Goal: Task Accomplishment & Management: Complete application form

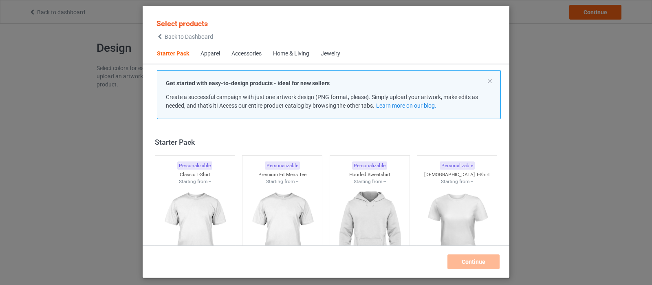
scroll to position [10, 0]
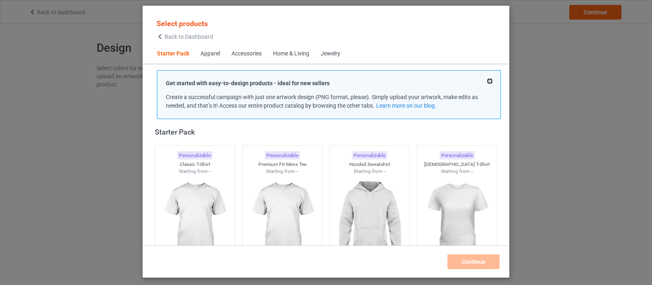
click at [490, 79] on button at bounding box center [490, 81] width 4 height 4
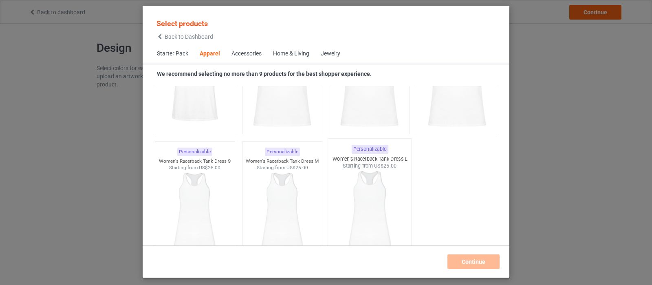
scroll to position [1630, 0]
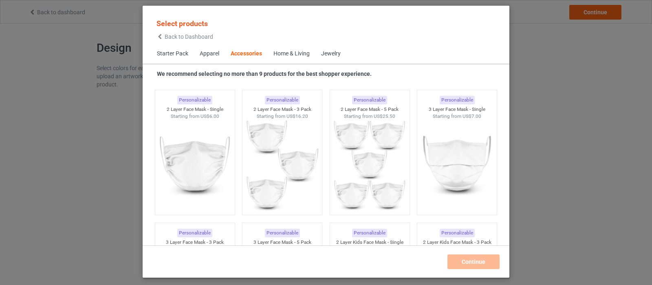
scroll to position [1987, 0]
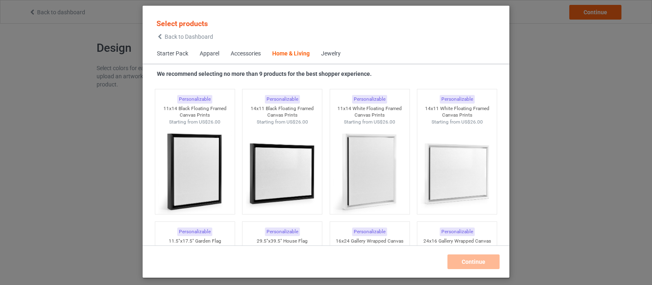
scroll to position [5680, 0]
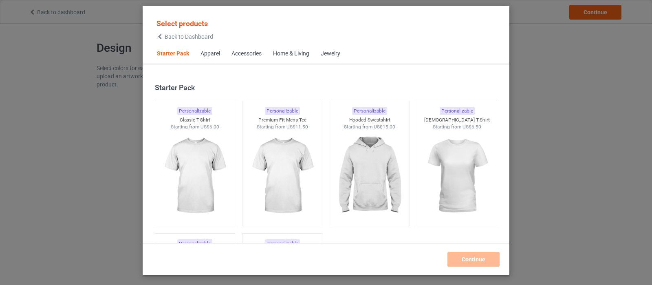
click at [161, 37] on icon at bounding box center [160, 37] width 7 height 6
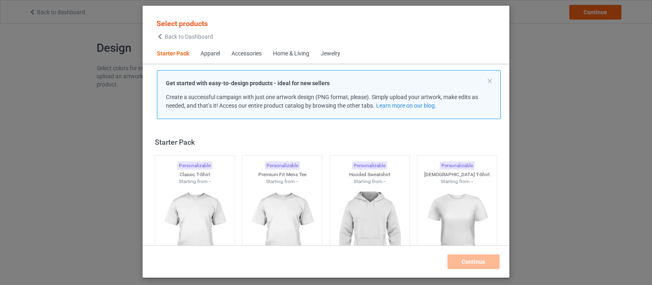
scroll to position [10, 0]
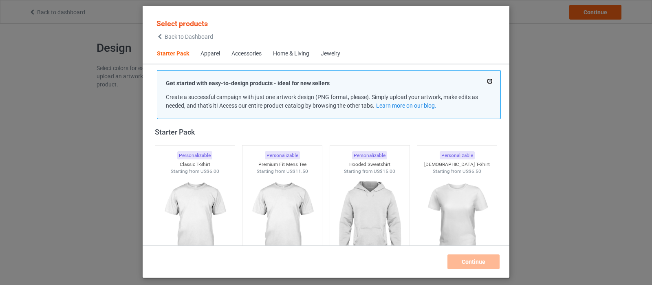
click at [491, 81] on button at bounding box center [490, 81] width 4 height 4
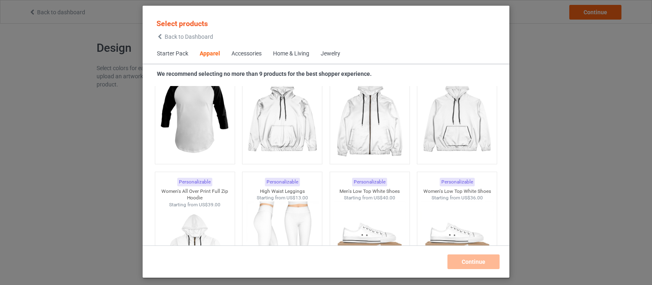
scroll to position [775, 0]
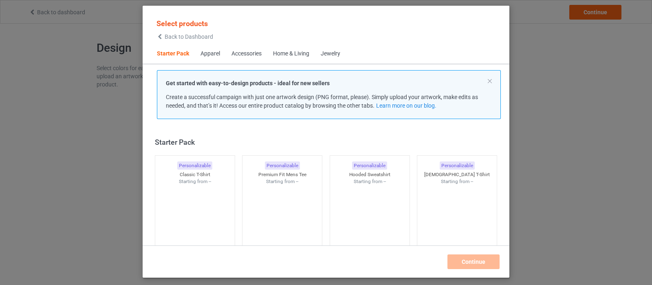
scroll to position [10, 0]
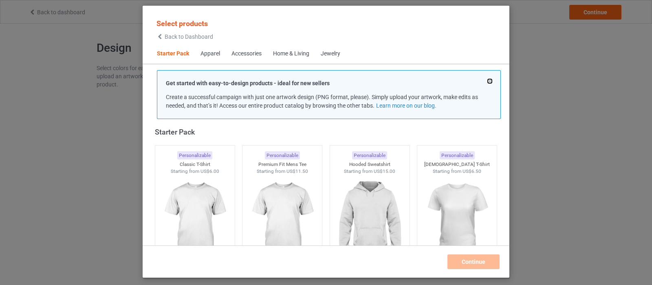
click at [488, 79] on button at bounding box center [490, 81] width 4 height 4
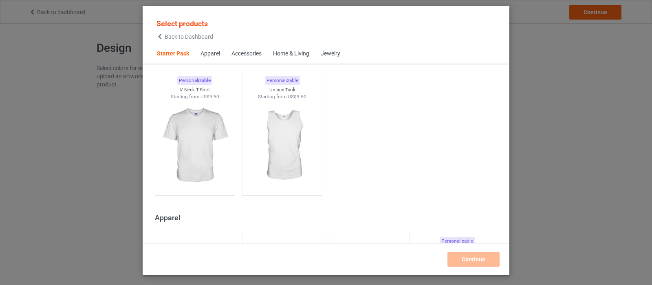
scroll to position [316, 0]
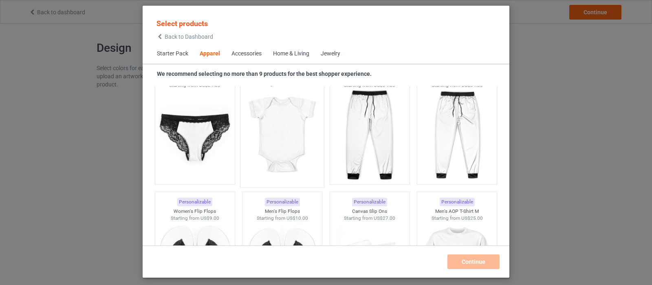
scroll to position [1131, 0]
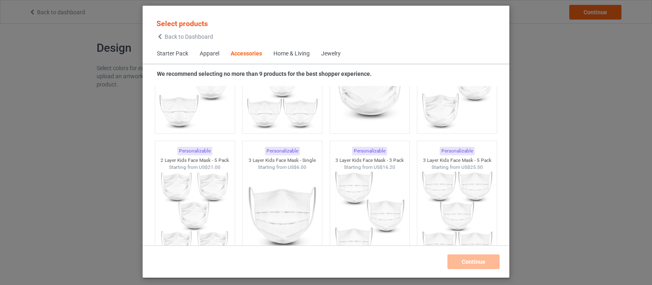
scroll to position [2151, 0]
click at [169, 37] on span "Back to Dashboard" at bounding box center [189, 36] width 49 height 7
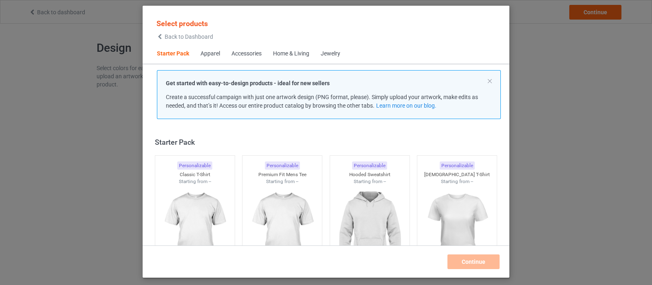
scroll to position [10, 0]
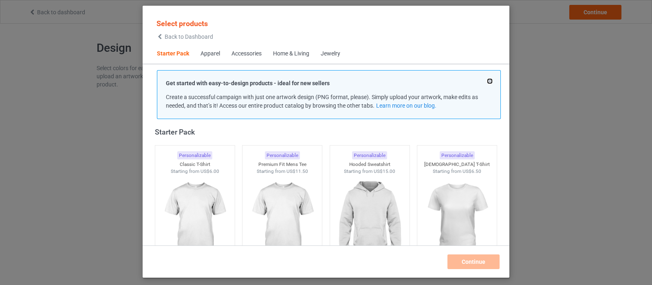
click at [490, 82] on button at bounding box center [490, 81] width 4 height 4
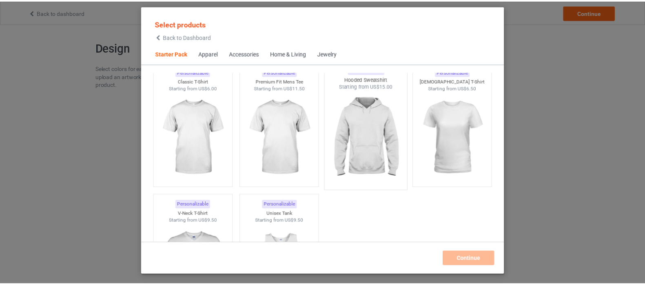
scroll to position [61, 0]
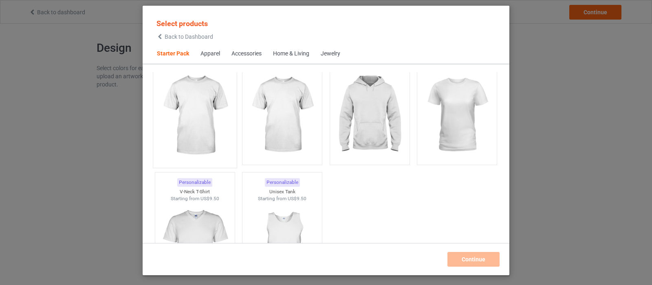
click at [200, 113] on img at bounding box center [195, 116] width 77 height 96
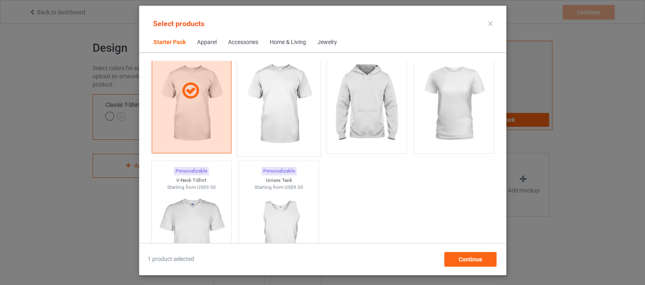
click at [280, 103] on img at bounding box center [278, 104] width 77 height 96
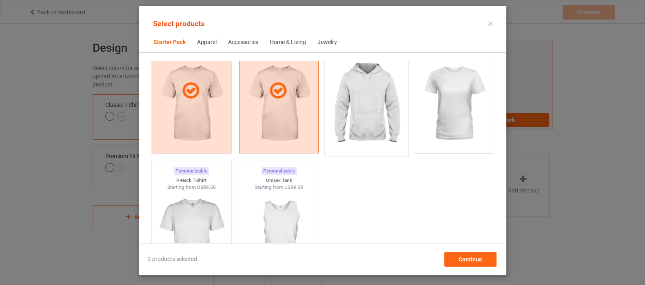
click at [372, 91] on img at bounding box center [366, 104] width 77 height 96
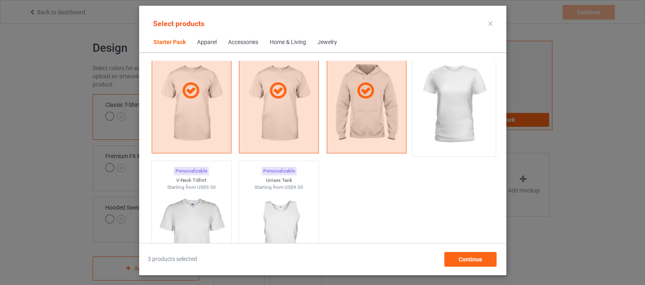
click at [450, 82] on img at bounding box center [453, 104] width 77 height 96
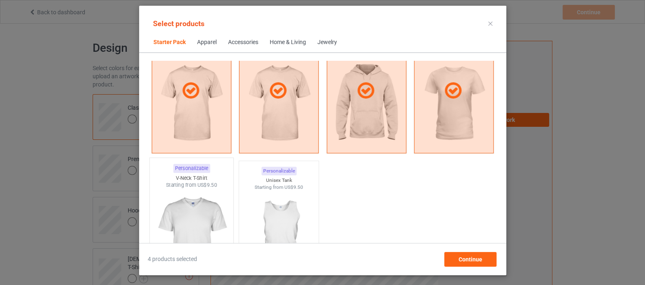
click at [197, 208] on img at bounding box center [191, 237] width 77 height 96
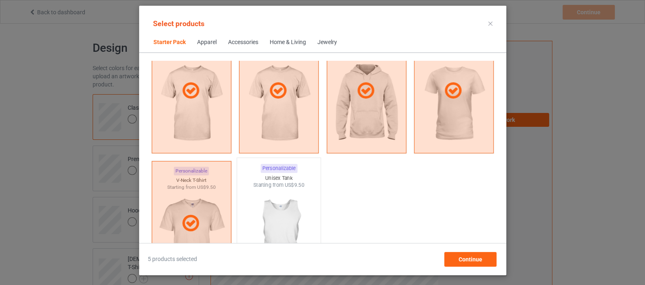
click at [280, 216] on img at bounding box center [278, 237] width 77 height 96
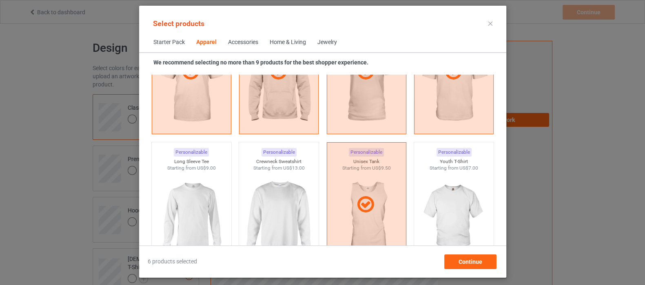
scroll to position [622, 0]
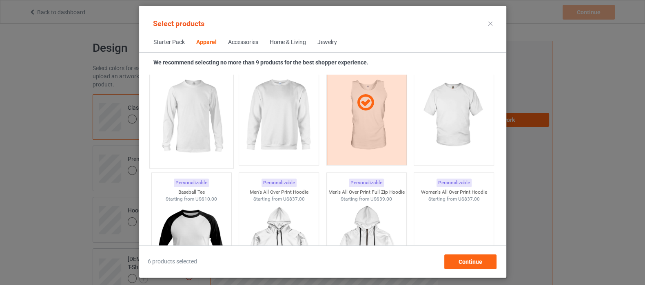
click at [192, 124] on img at bounding box center [191, 116] width 77 height 96
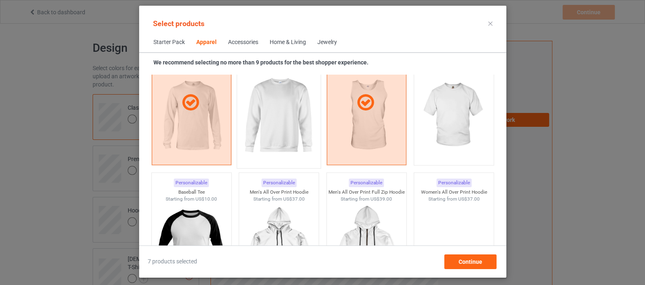
click at [283, 118] on img at bounding box center [278, 116] width 77 height 96
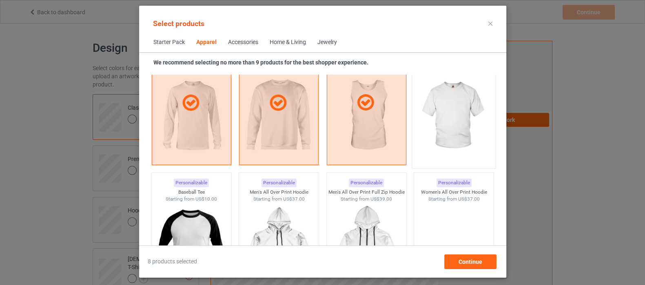
click at [441, 110] on img at bounding box center [453, 116] width 77 height 96
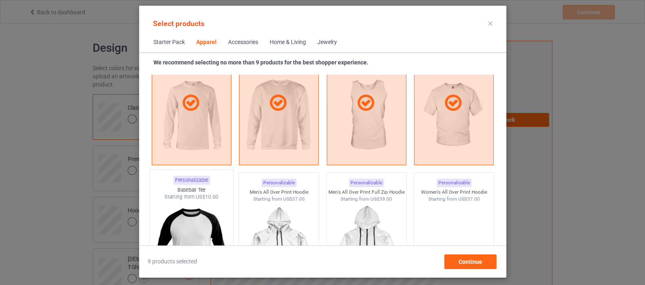
click at [200, 227] on img at bounding box center [191, 249] width 77 height 96
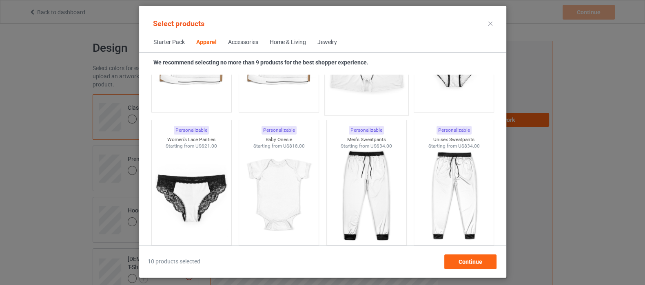
scroll to position [1080, 0]
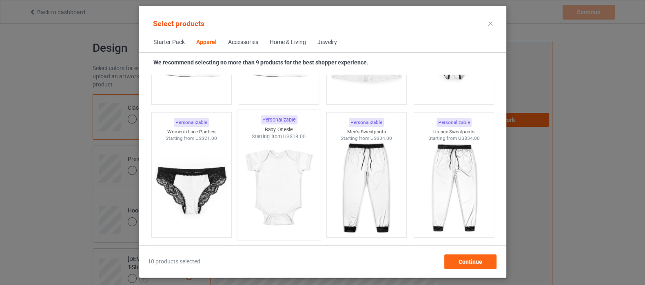
click at [263, 173] on img at bounding box center [278, 188] width 77 height 96
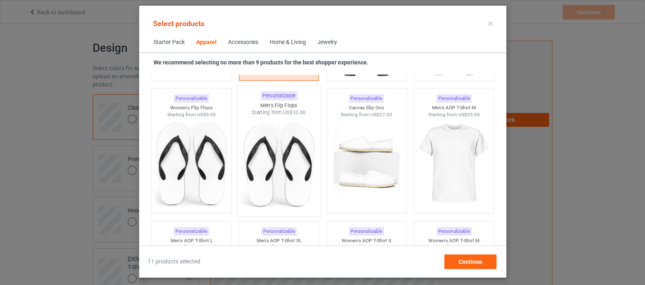
scroll to position [1284, 0]
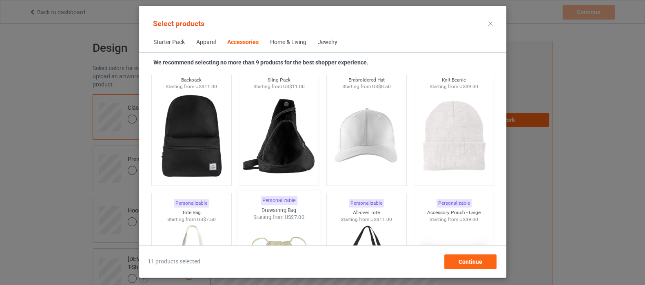
scroll to position [2405, 0]
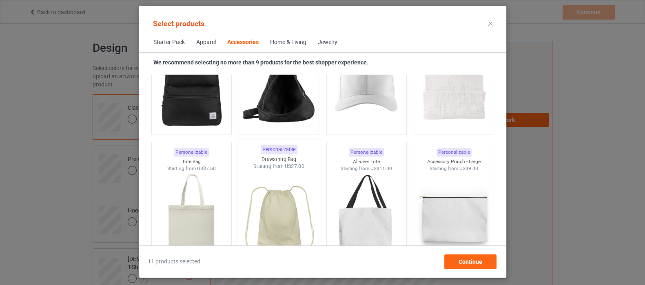
click at [278, 208] on img at bounding box center [278, 218] width 77 height 96
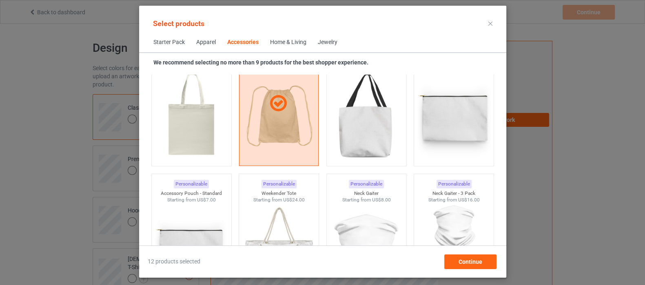
scroll to position [2507, 0]
click at [200, 135] on img at bounding box center [191, 116] width 77 height 96
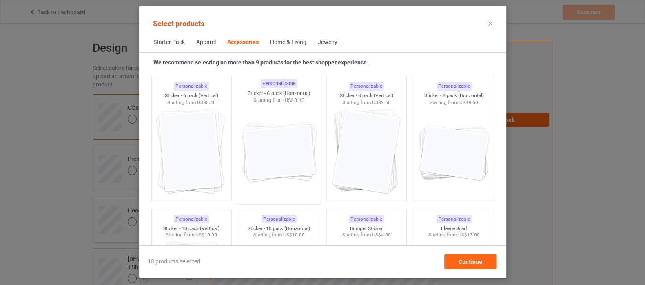
scroll to position [3017, 0]
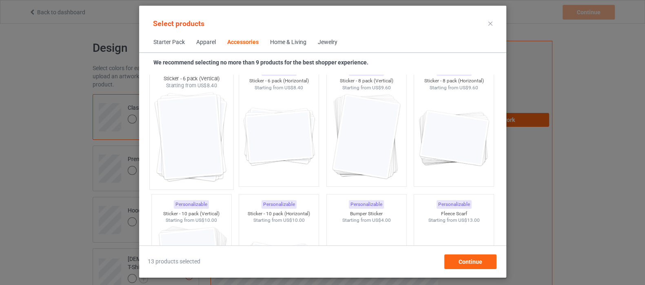
click at [206, 137] on img at bounding box center [191, 137] width 77 height 96
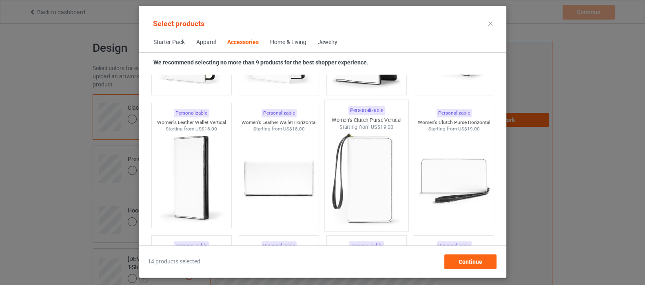
scroll to position [3221, 0]
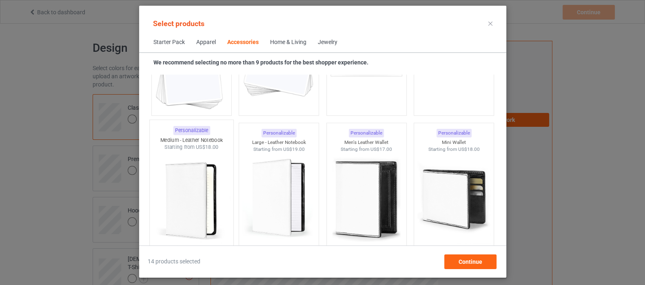
click at [192, 192] on img at bounding box center [191, 199] width 77 height 96
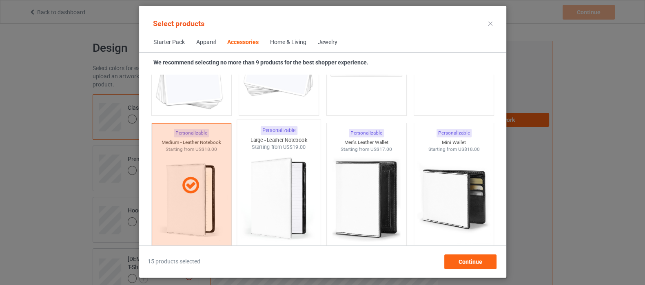
click at [276, 181] on img at bounding box center [278, 199] width 77 height 96
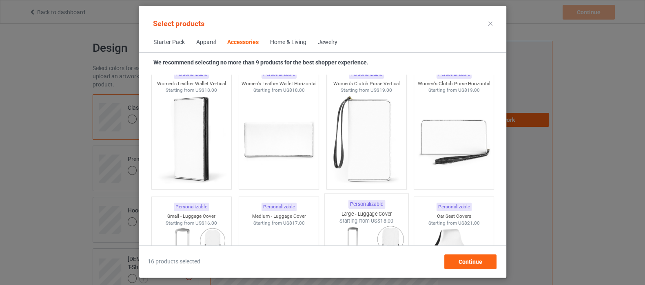
scroll to position [3476, 0]
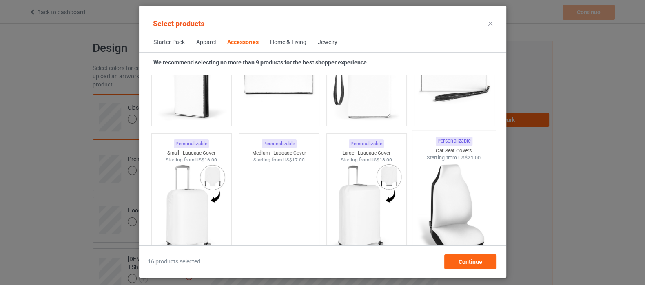
click at [454, 201] on img at bounding box center [453, 209] width 77 height 96
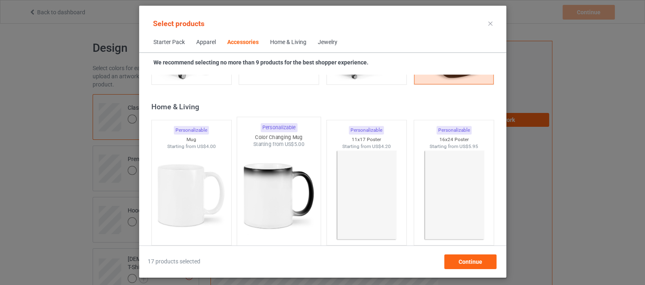
scroll to position [3679, 0]
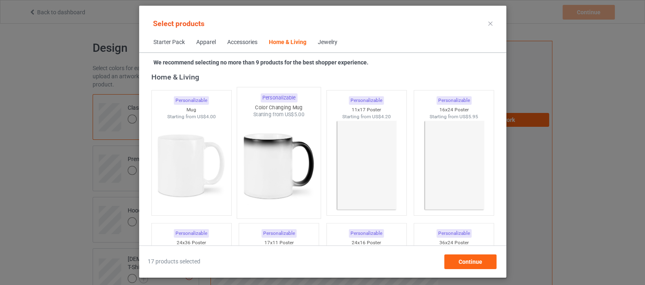
click at [276, 161] on img at bounding box center [278, 166] width 77 height 96
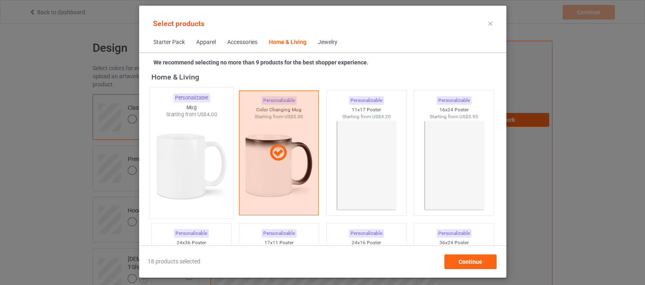
click at [197, 161] on img at bounding box center [191, 166] width 77 height 96
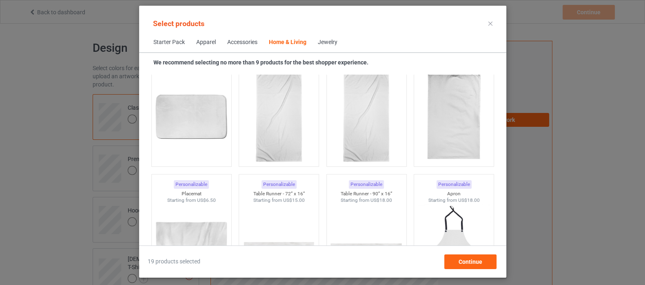
scroll to position [5157, 0]
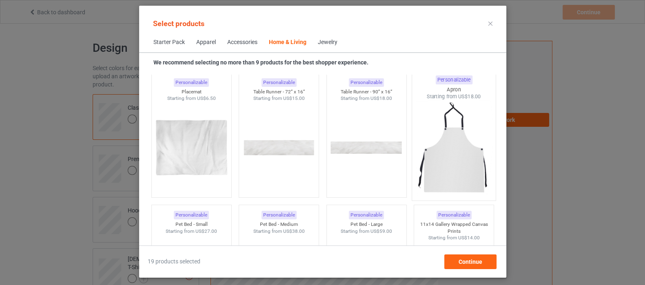
click at [441, 162] on img at bounding box center [453, 148] width 77 height 96
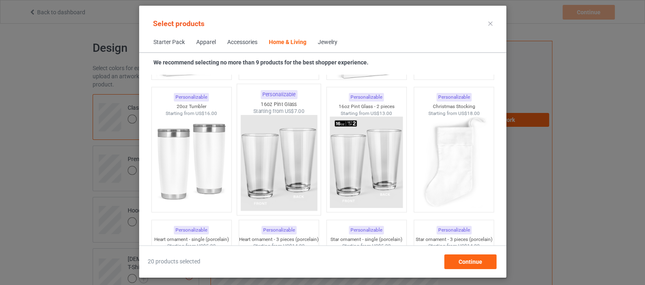
scroll to position [6075, 0]
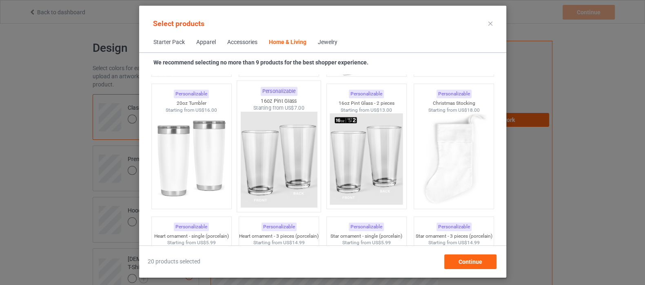
click at [289, 157] on img at bounding box center [278, 160] width 77 height 96
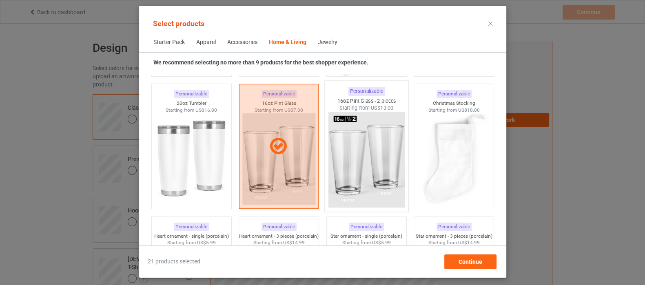
click at [337, 159] on img at bounding box center [366, 160] width 77 height 96
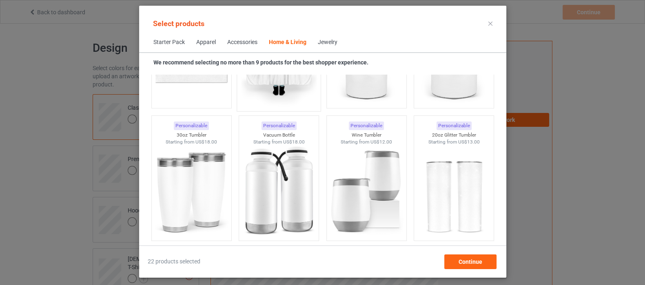
scroll to position [6788, 0]
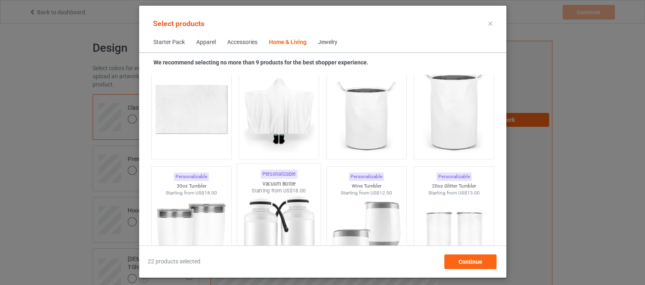
click at [267, 220] on img at bounding box center [278, 242] width 77 height 96
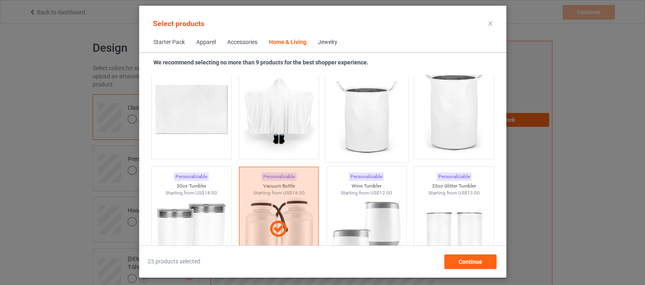
click at [364, 117] on img at bounding box center [366, 110] width 77 height 96
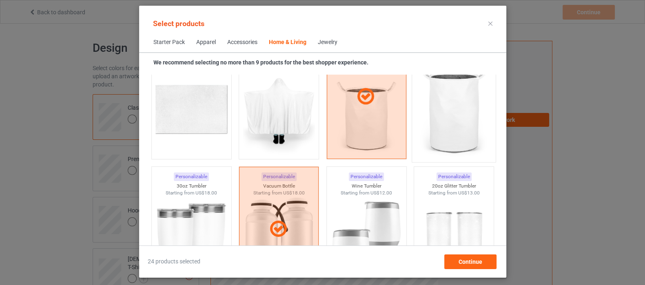
click at [459, 112] on img at bounding box center [453, 110] width 77 height 96
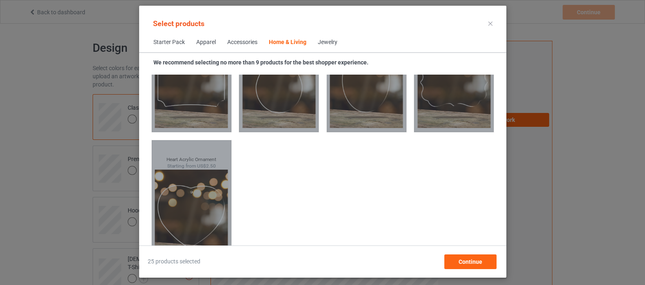
scroll to position [8829, 0]
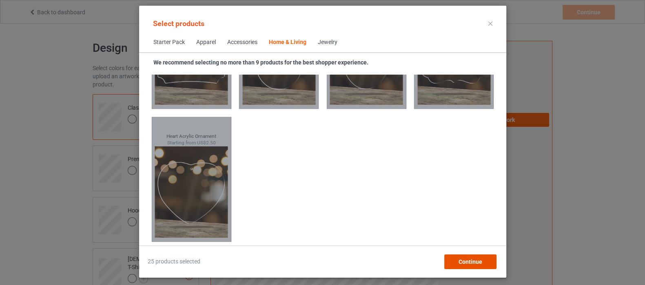
click at [467, 262] on span "Continue" at bounding box center [470, 261] width 24 height 7
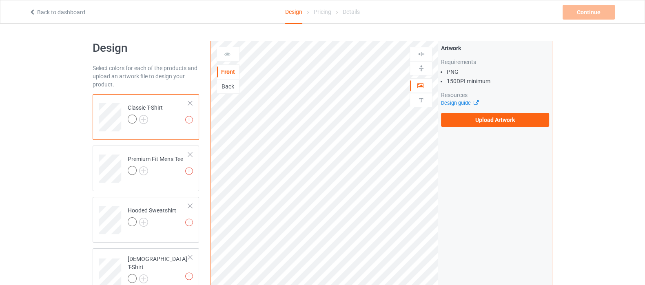
click at [502, 119] on label "Upload Artwork" at bounding box center [495, 120] width 108 height 14
click at [0, 0] on input "Upload Artwork" at bounding box center [0, 0] width 0 height 0
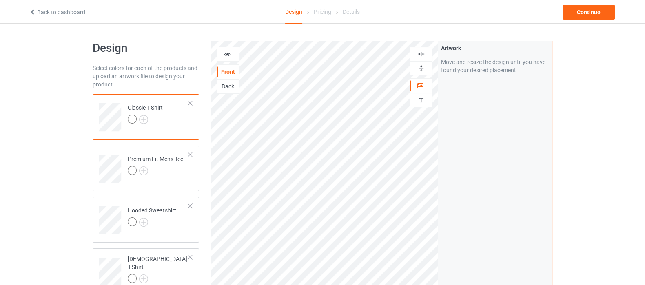
click at [424, 49] on div at bounding box center [420, 54] width 23 height 14
click at [422, 52] on img at bounding box center [421, 54] width 8 height 8
click at [421, 53] on img at bounding box center [421, 54] width 8 height 8
click at [228, 52] on icon at bounding box center [227, 53] width 7 height 6
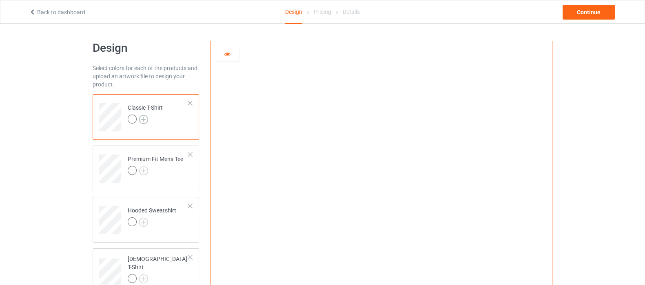
click at [140, 123] on img at bounding box center [143, 119] width 9 height 9
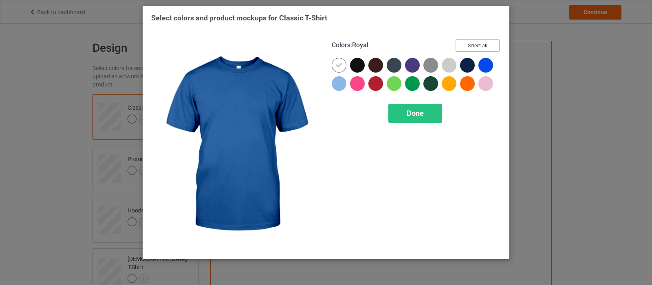
click at [479, 46] on button "Select all" at bounding box center [478, 45] width 44 height 13
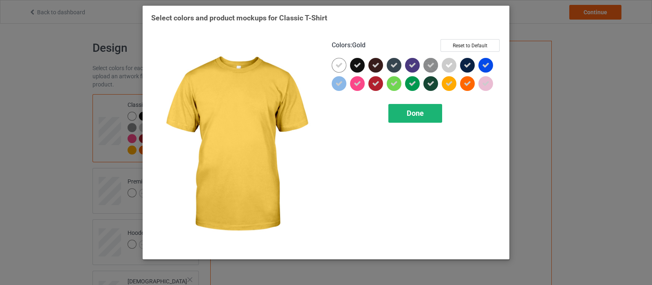
click at [421, 111] on span "Done" at bounding box center [415, 113] width 17 height 9
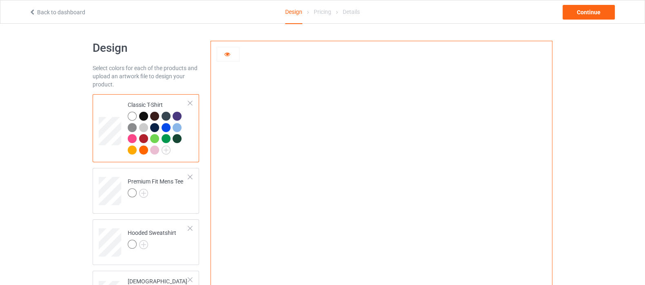
click at [142, 116] on div at bounding box center [143, 116] width 9 height 9
click at [151, 117] on div at bounding box center [154, 116] width 9 height 9
click at [142, 194] on img at bounding box center [143, 193] width 9 height 9
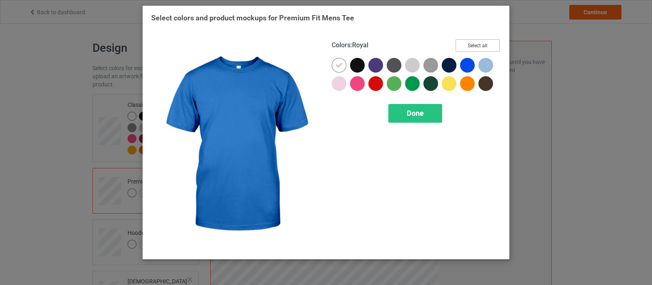
click at [475, 43] on button "Select all" at bounding box center [478, 45] width 44 height 13
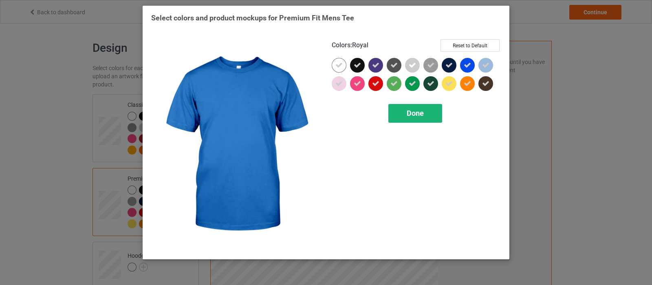
drag, startPoint x: 415, startPoint y: 126, endPoint x: 412, endPoint y: 107, distance: 18.6
click at [415, 125] on div "Colors : Royal Reset to Default Done" at bounding box center [416, 144] width 181 height 223
click at [412, 107] on div "Done" at bounding box center [416, 113] width 54 height 19
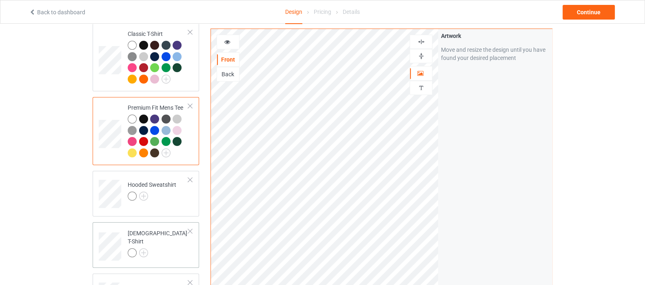
scroll to position [102, 0]
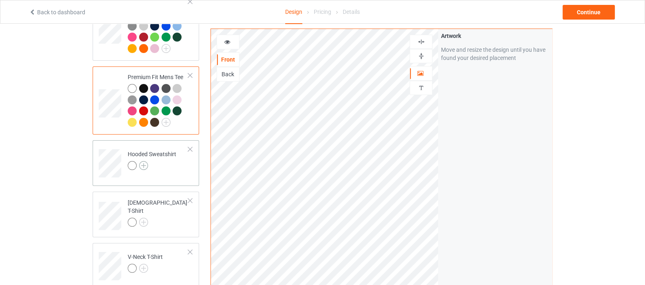
click at [141, 167] on img at bounding box center [143, 165] width 9 height 9
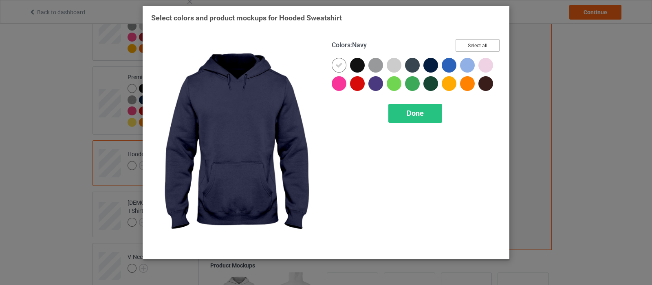
click at [475, 44] on button "Select all" at bounding box center [478, 45] width 44 height 13
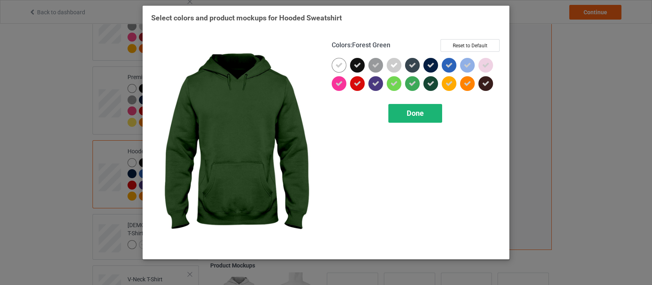
click at [410, 116] on span "Done" at bounding box center [415, 113] width 17 height 9
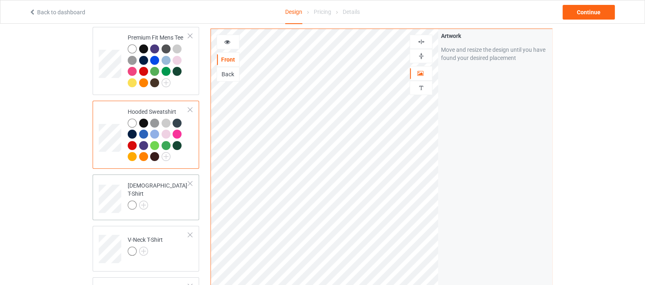
scroll to position [153, 0]
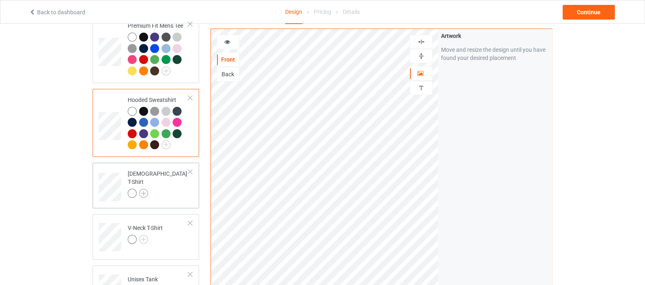
click at [142, 190] on img at bounding box center [143, 193] width 9 height 9
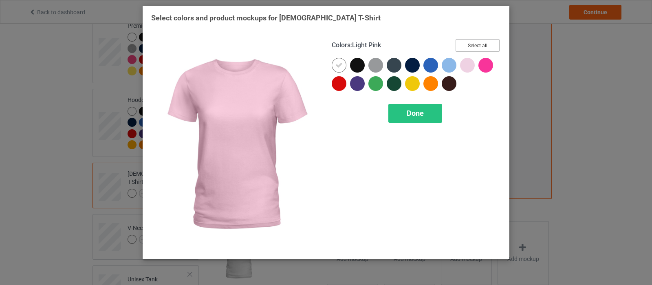
click at [467, 45] on button "Select all" at bounding box center [478, 45] width 44 height 13
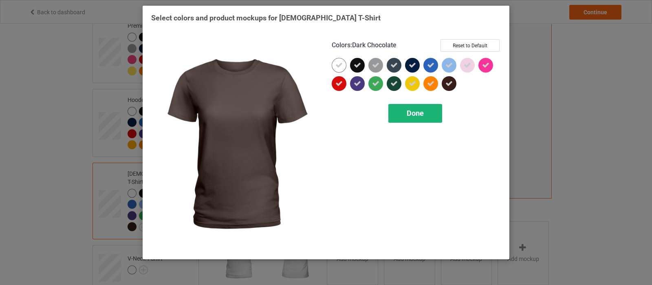
click at [423, 109] on span "Done" at bounding box center [415, 113] width 17 height 9
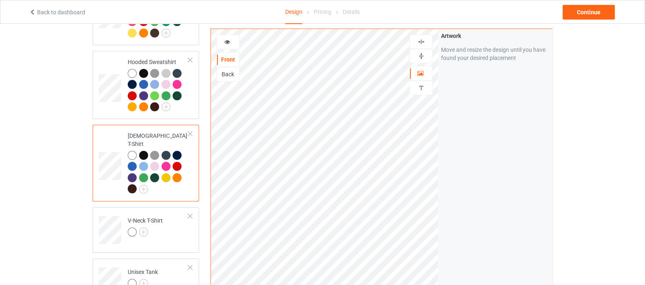
scroll to position [203, 0]
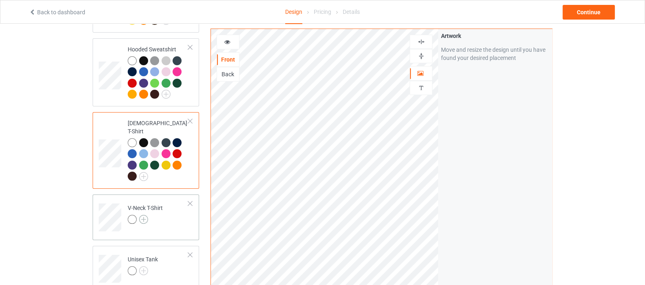
click at [143, 215] on img at bounding box center [143, 219] width 9 height 9
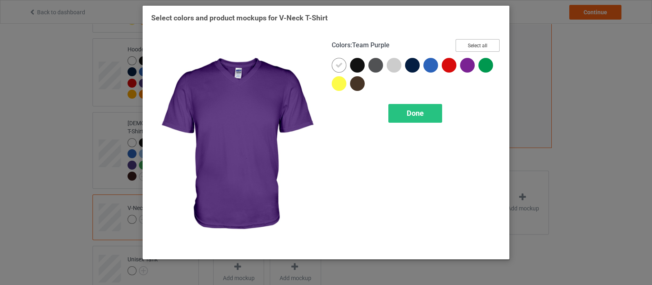
drag, startPoint x: 476, startPoint y: 44, endPoint x: 438, endPoint y: 97, distance: 64.9
click at [476, 43] on button "Select all" at bounding box center [478, 45] width 44 height 13
click at [408, 113] on span "Done" at bounding box center [415, 113] width 17 height 9
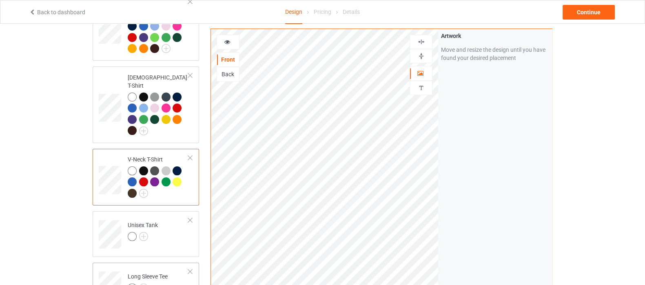
scroll to position [306, 0]
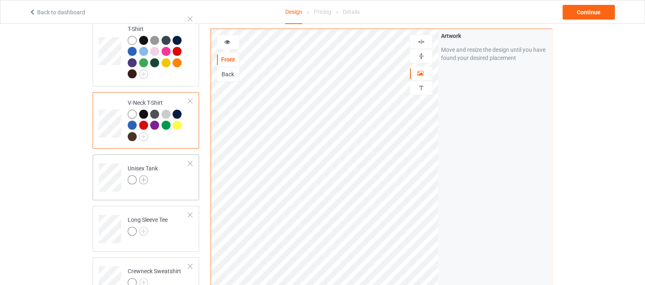
click at [143, 175] on img at bounding box center [143, 179] width 9 height 9
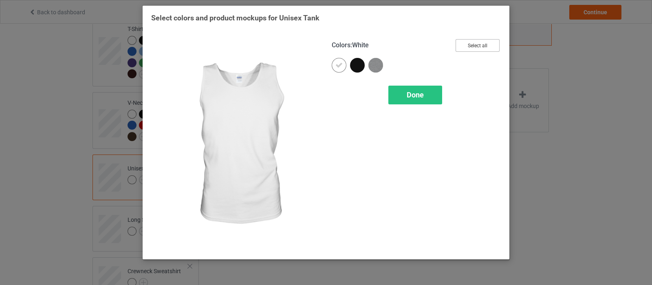
click at [490, 46] on button "Select all" at bounding box center [478, 45] width 44 height 13
click at [402, 101] on div "Done" at bounding box center [416, 95] width 54 height 19
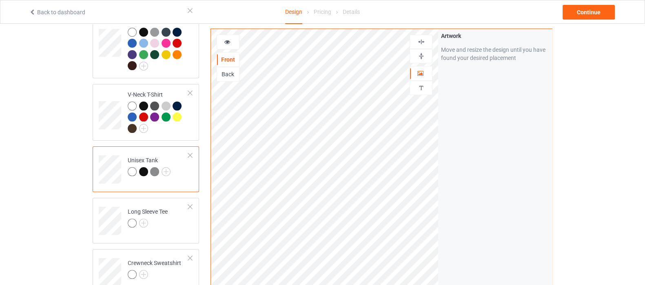
scroll to position [407, 0]
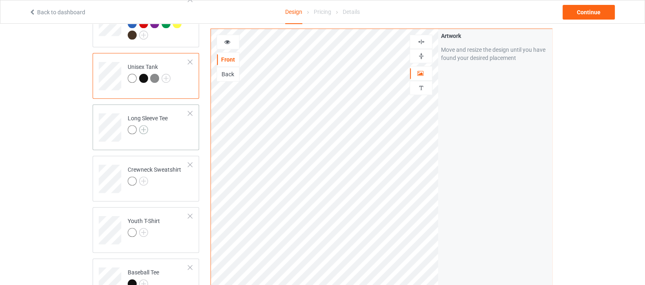
click at [144, 125] on img at bounding box center [143, 129] width 9 height 9
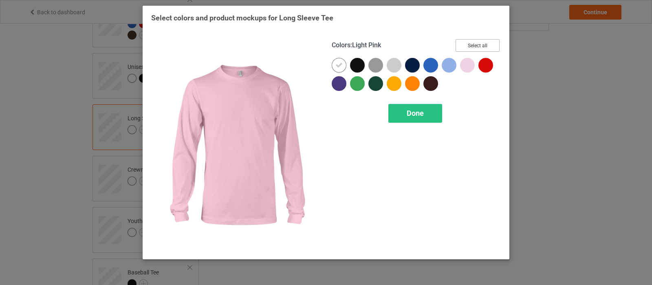
click at [472, 46] on button "Select all" at bounding box center [478, 45] width 44 height 13
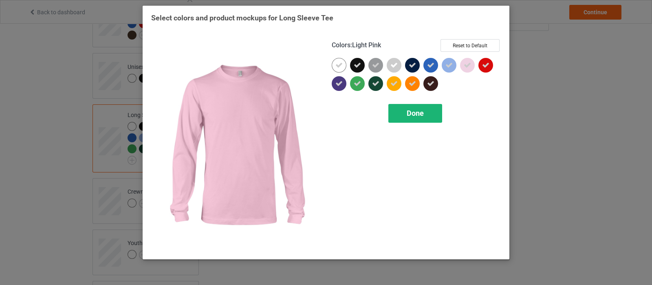
click at [415, 113] on span "Done" at bounding box center [415, 113] width 17 height 9
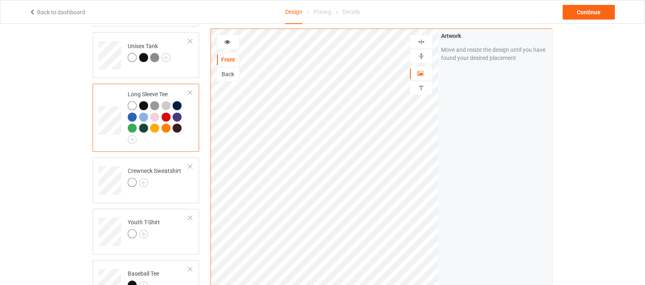
scroll to position [459, 0]
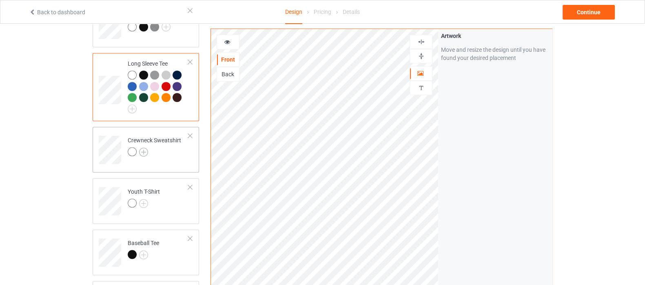
click at [146, 148] on img at bounding box center [143, 152] width 9 height 9
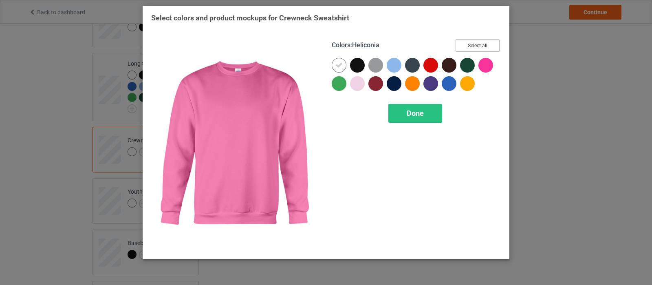
click at [476, 47] on button "Select all" at bounding box center [478, 45] width 44 height 13
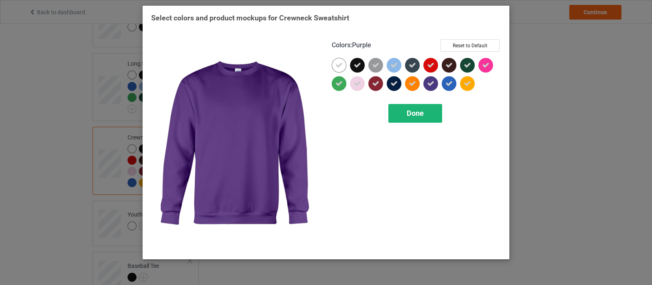
click at [406, 116] on div "Done" at bounding box center [416, 113] width 54 height 19
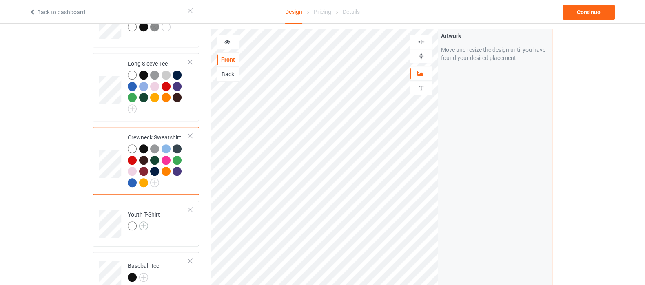
click at [144, 221] on img at bounding box center [143, 225] width 9 height 9
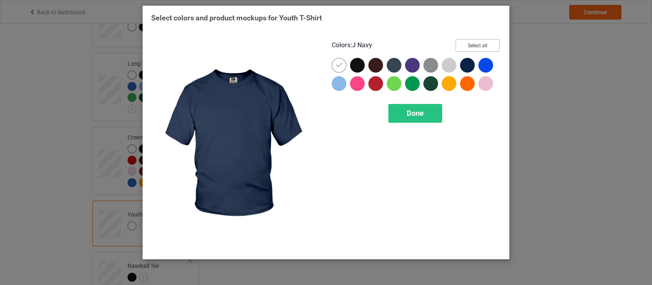
click at [466, 44] on button "Select all" at bounding box center [478, 45] width 44 height 13
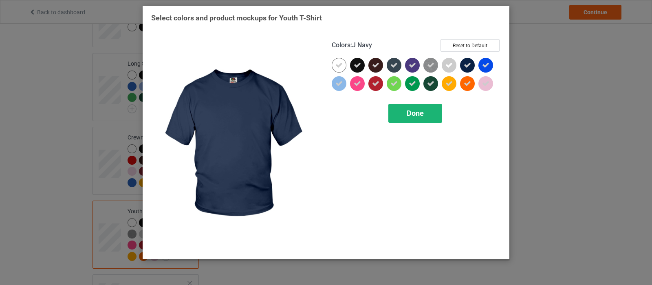
click at [415, 112] on span "Done" at bounding box center [415, 113] width 17 height 9
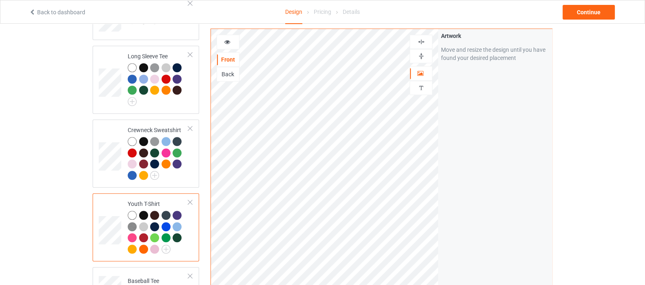
scroll to position [561, 0]
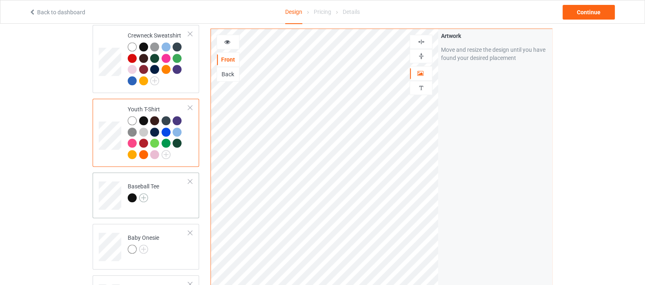
click at [144, 193] on img at bounding box center [143, 197] width 9 height 9
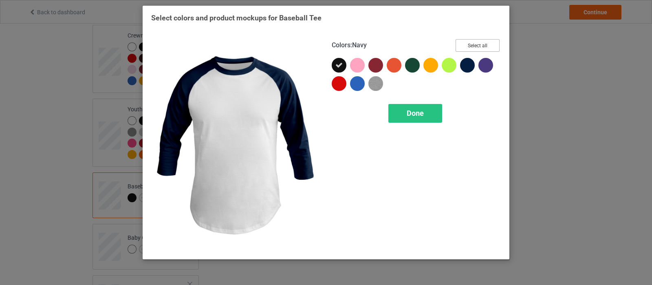
click at [473, 45] on button "Select all" at bounding box center [478, 45] width 44 height 13
click at [423, 110] on span "Done" at bounding box center [415, 113] width 17 height 9
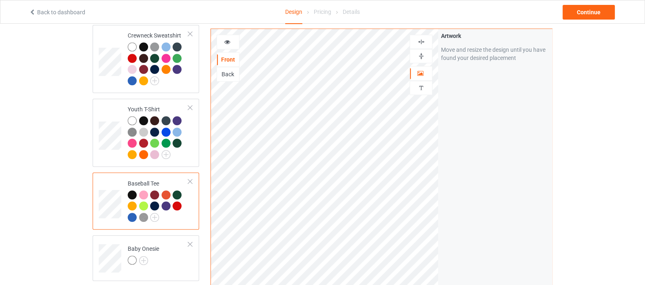
scroll to position [662, 0]
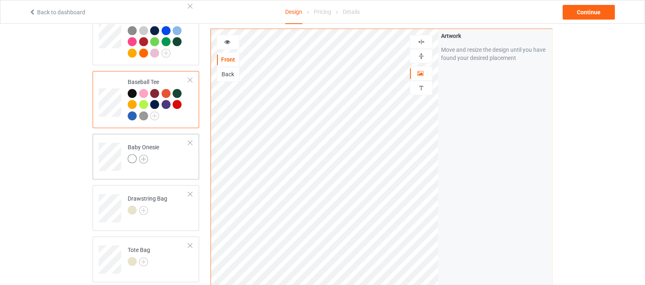
click at [144, 155] on img at bounding box center [143, 159] width 9 height 9
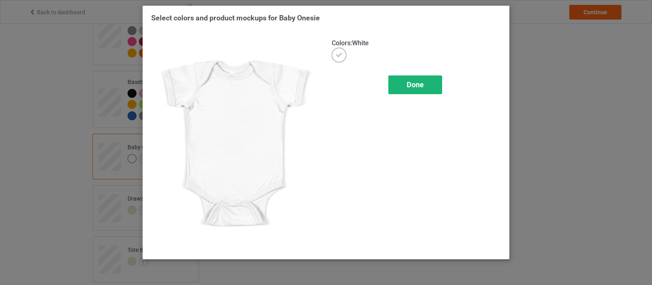
click at [408, 79] on div "Done" at bounding box center [416, 84] width 54 height 19
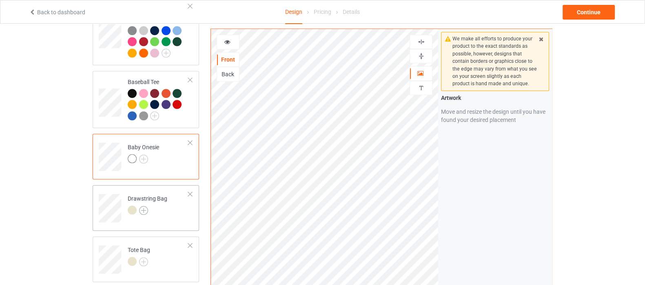
click at [145, 206] on img at bounding box center [143, 210] width 9 height 9
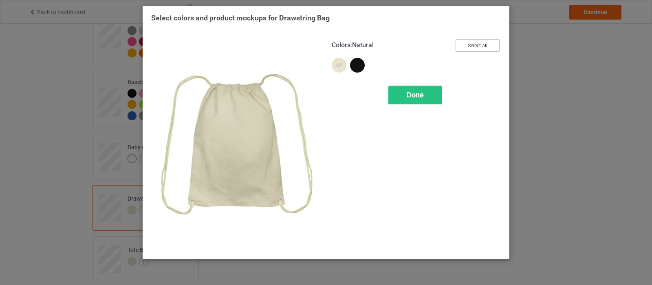
click at [487, 39] on button "Select all" at bounding box center [478, 45] width 44 height 13
click at [420, 95] on span "Done" at bounding box center [415, 95] width 17 height 9
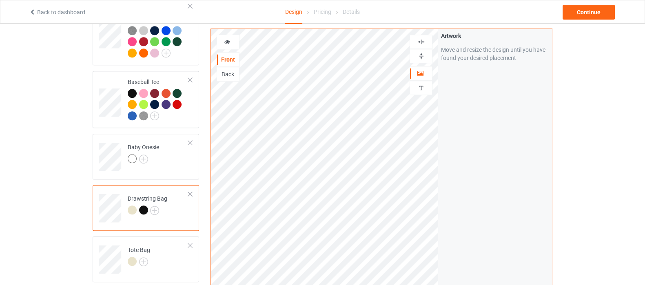
click at [420, 43] on img at bounding box center [421, 42] width 8 height 8
click at [420, 57] on img at bounding box center [421, 56] width 8 height 8
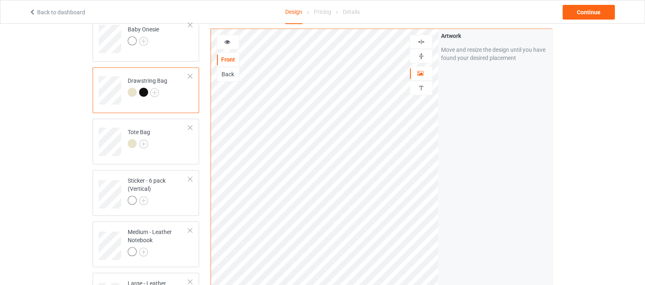
scroll to position [764, 0]
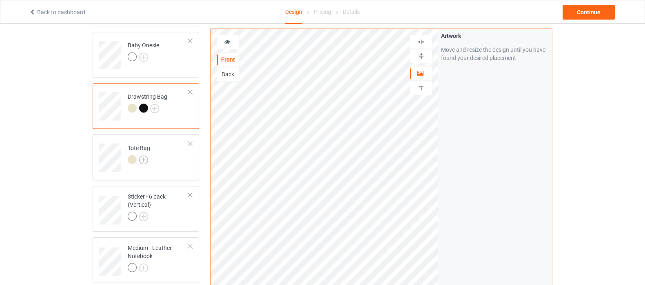
click at [144, 155] on img at bounding box center [143, 159] width 9 height 9
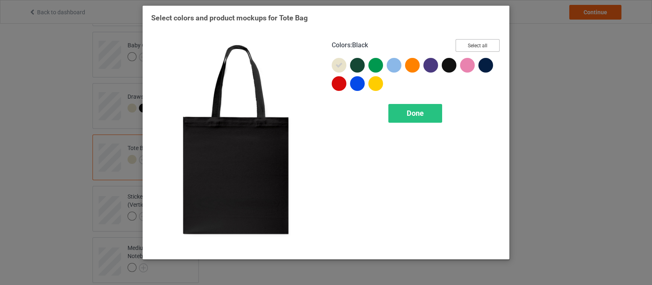
click at [475, 50] on button "Select all" at bounding box center [478, 45] width 44 height 13
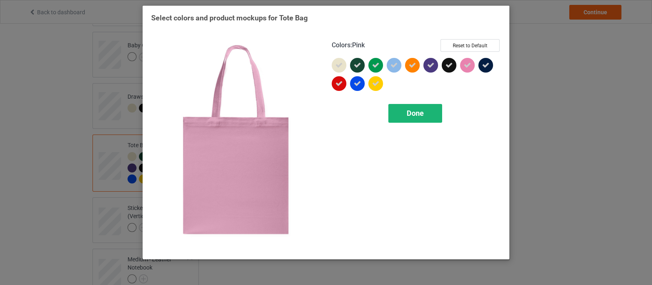
click at [430, 110] on div "Done" at bounding box center [416, 113] width 54 height 19
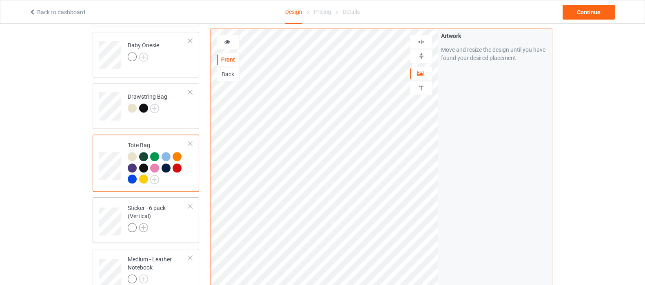
click at [142, 223] on img at bounding box center [143, 227] width 9 height 9
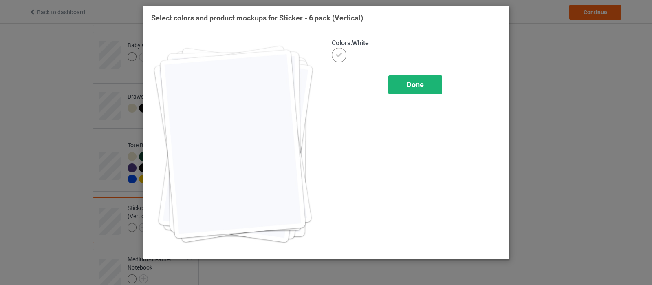
click at [394, 92] on div "Done" at bounding box center [416, 84] width 54 height 19
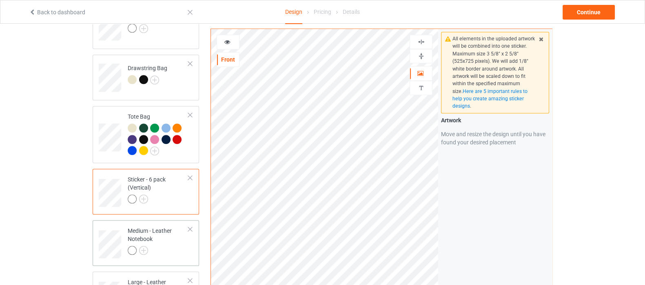
scroll to position [815, 0]
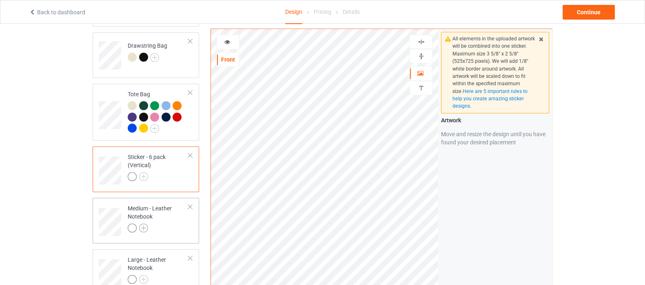
click at [145, 223] on img at bounding box center [143, 227] width 9 height 9
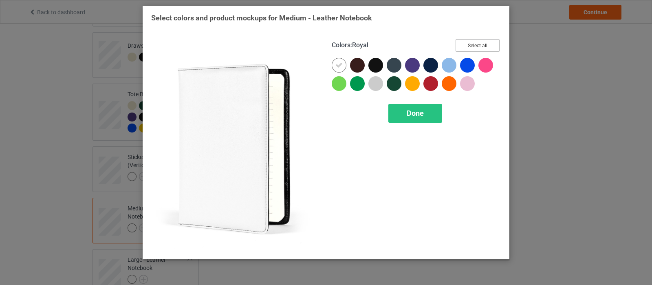
click at [473, 42] on button "Select all" at bounding box center [478, 45] width 44 height 13
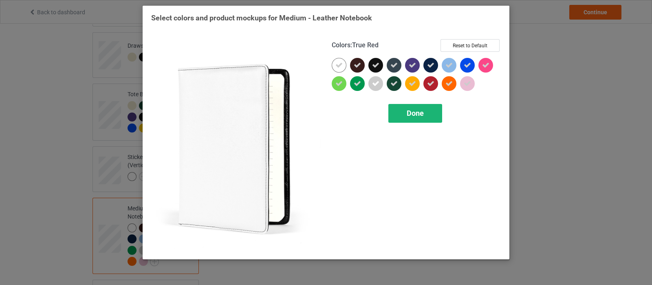
click at [416, 116] on span "Done" at bounding box center [415, 113] width 17 height 9
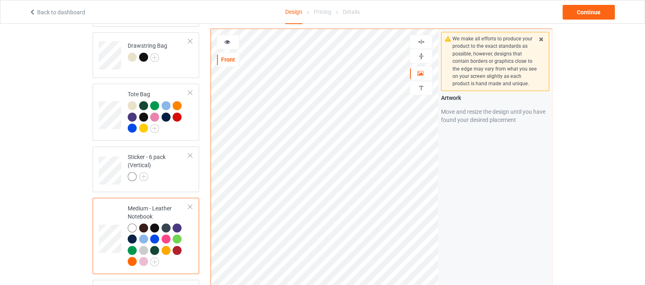
click at [419, 58] on img at bounding box center [421, 56] width 8 height 8
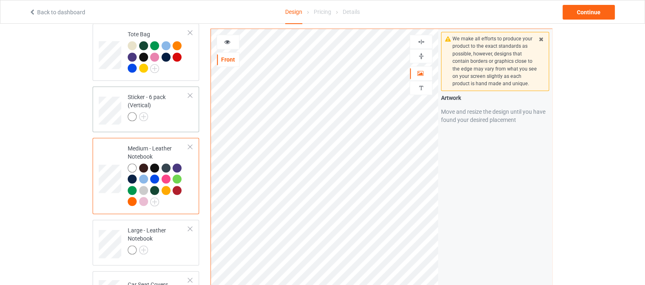
scroll to position [917, 0]
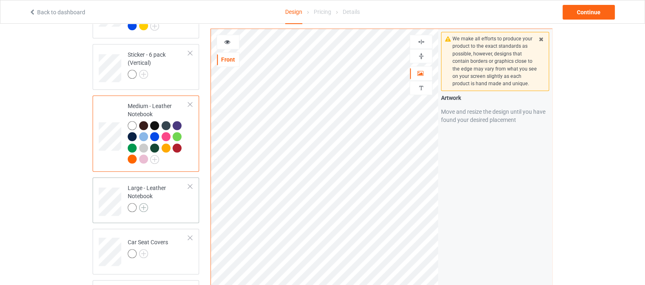
click at [145, 203] on img at bounding box center [143, 207] width 9 height 9
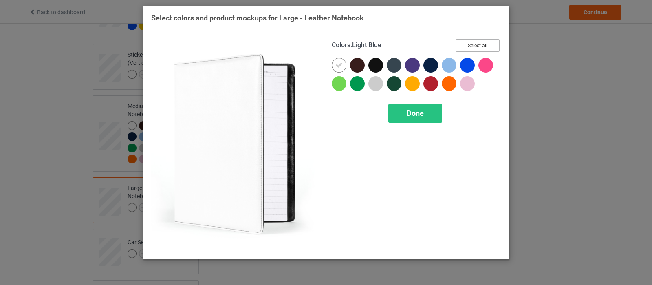
click at [477, 43] on button "Select all" at bounding box center [478, 45] width 44 height 13
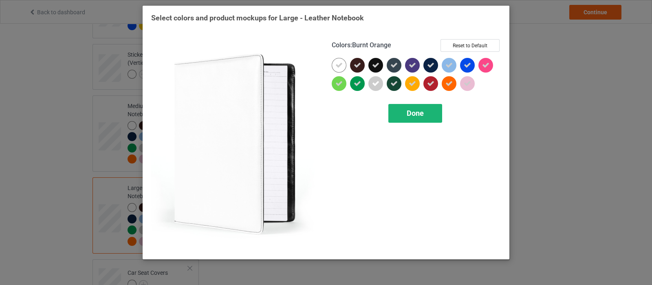
click at [423, 117] on span "Done" at bounding box center [415, 113] width 17 height 9
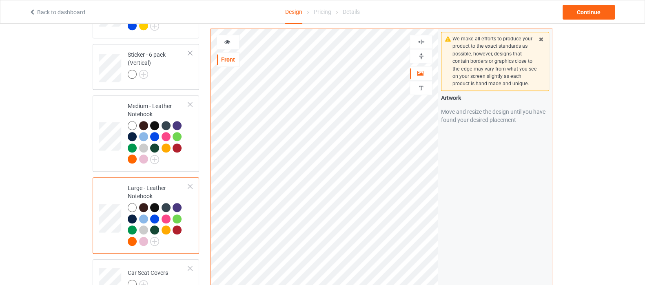
click at [417, 56] on img at bounding box center [421, 56] width 8 height 8
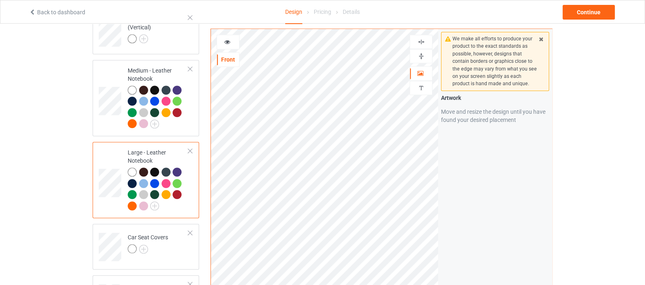
scroll to position [968, 0]
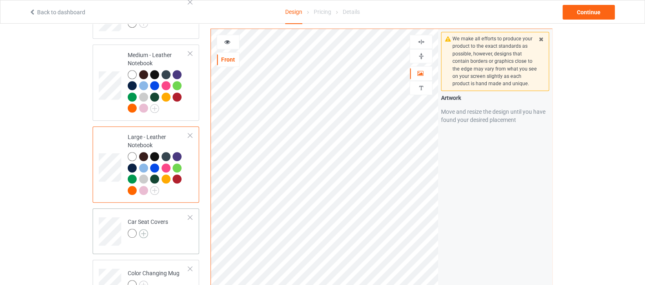
click at [143, 229] on img at bounding box center [143, 233] width 9 height 9
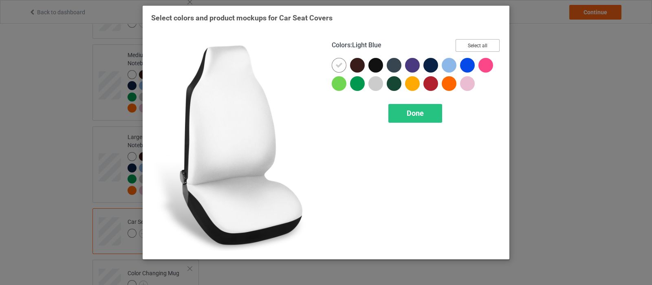
click at [469, 41] on button "Select all" at bounding box center [478, 45] width 44 height 13
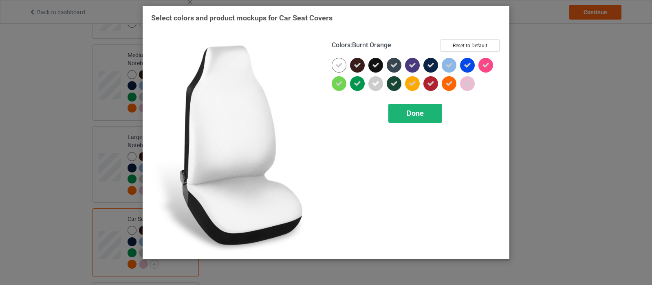
click at [424, 117] on div "Done" at bounding box center [416, 113] width 54 height 19
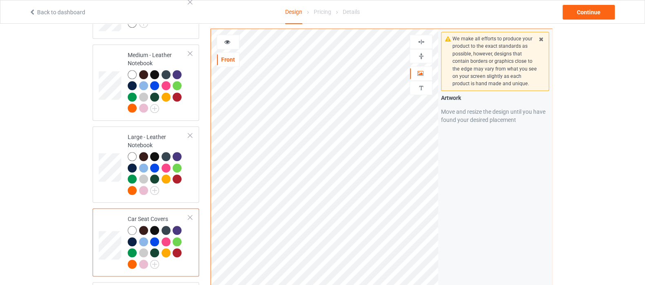
click at [424, 41] on img at bounding box center [421, 42] width 8 height 8
click at [422, 41] on img at bounding box center [421, 42] width 8 height 8
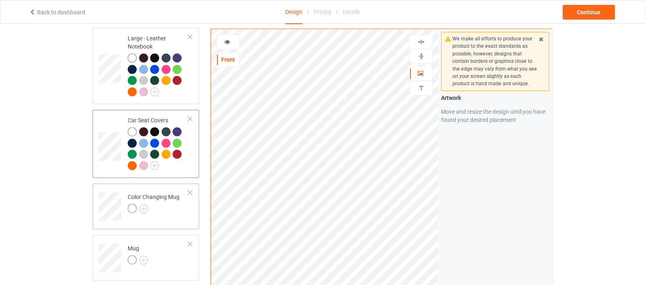
scroll to position [1070, 0]
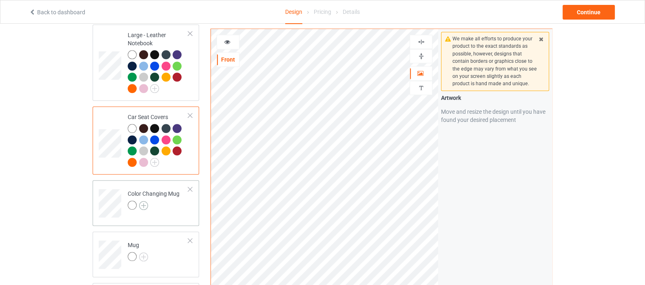
click at [142, 201] on img at bounding box center [143, 205] width 9 height 9
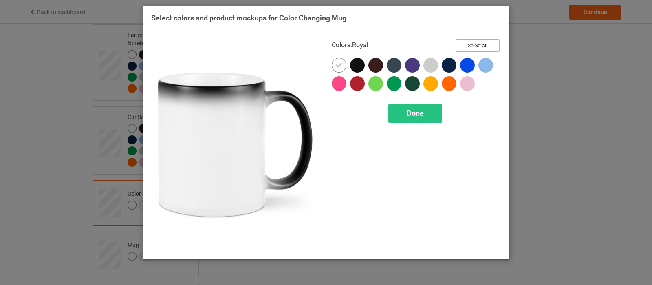
click at [477, 46] on button "Select all" at bounding box center [478, 45] width 44 height 13
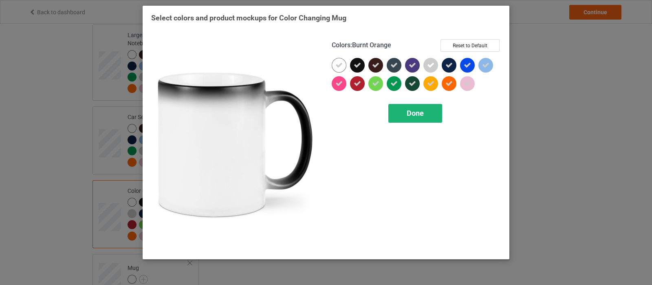
click at [419, 109] on span "Done" at bounding box center [415, 113] width 17 height 9
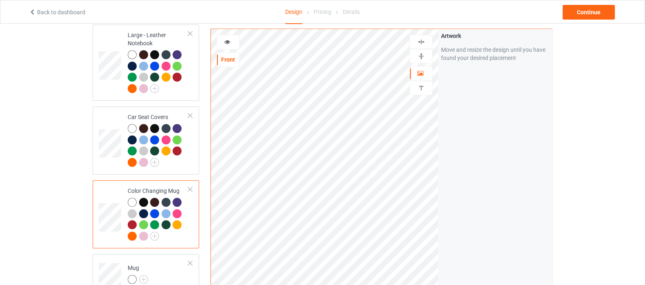
click at [422, 55] on img at bounding box center [421, 56] width 8 height 8
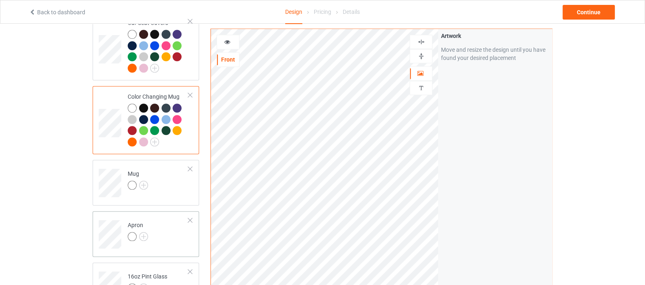
scroll to position [1172, 0]
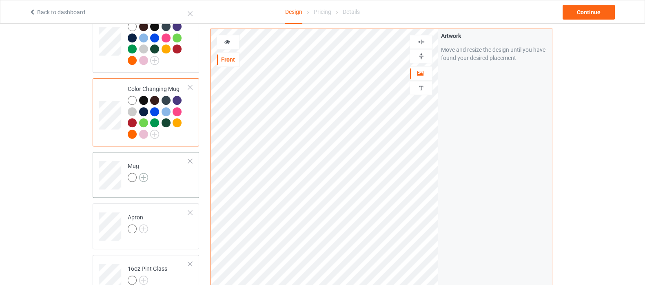
click at [145, 173] on img at bounding box center [143, 177] width 9 height 9
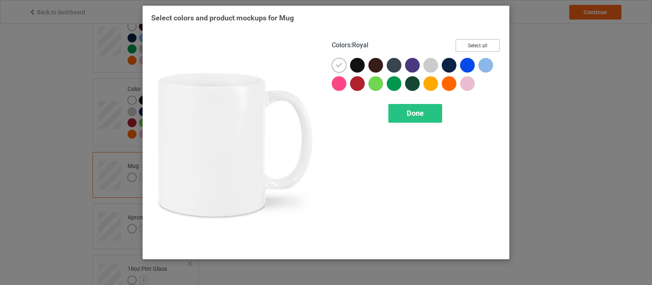
click at [469, 48] on button "Select all" at bounding box center [478, 45] width 44 height 13
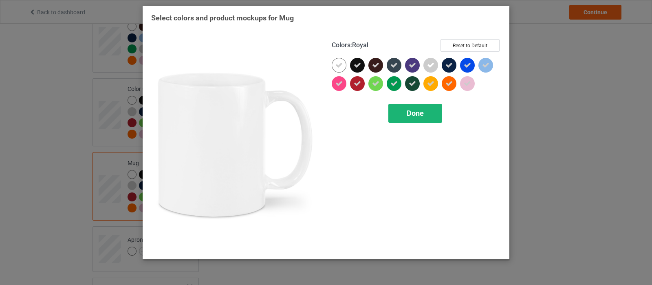
click at [421, 113] on span "Done" at bounding box center [415, 113] width 17 height 9
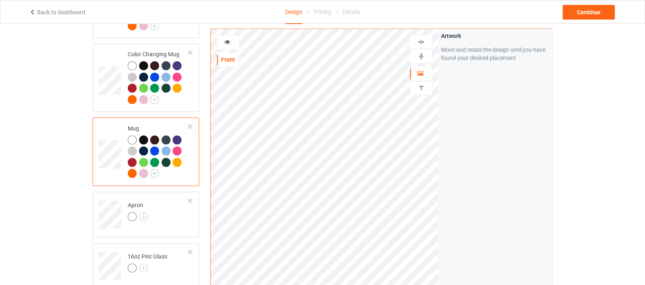
scroll to position [1223, 0]
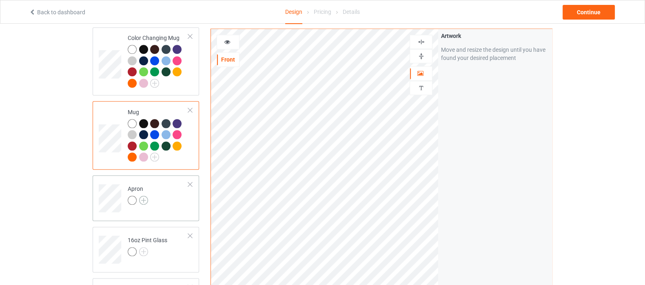
click at [146, 196] on img at bounding box center [143, 200] width 9 height 9
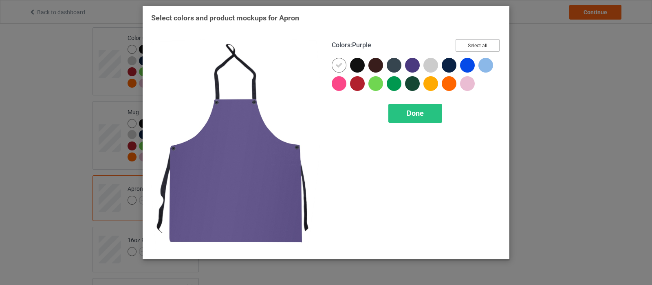
click at [482, 46] on button "Select all" at bounding box center [478, 45] width 44 height 13
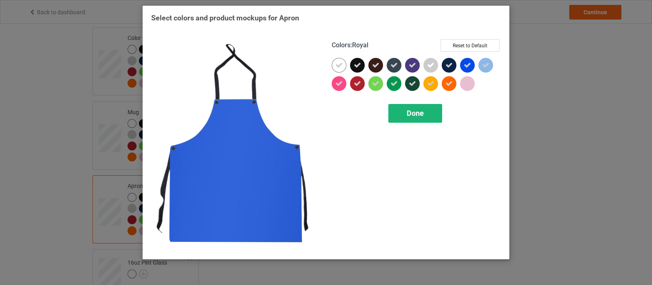
click at [406, 112] on div "Done" at bounding box center [416, 113] width 54 height 19
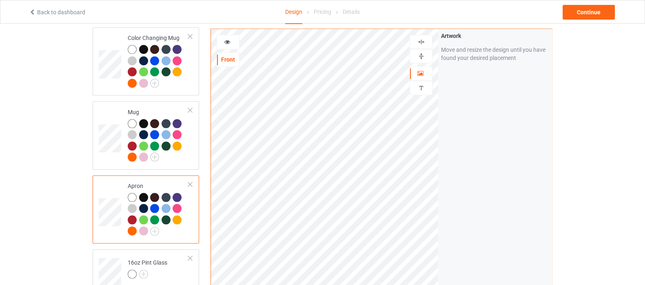
click at [423, 45] on img at bounding box center [421, 42] width 8 height 8
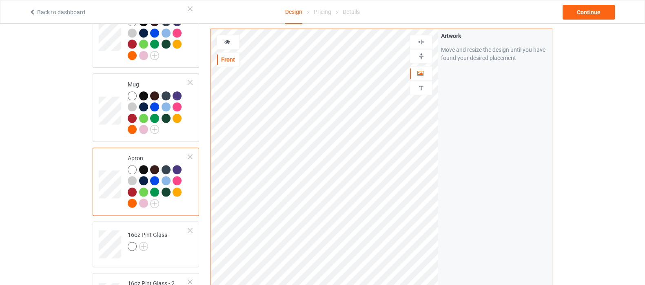
scroll to position [1274, 0]
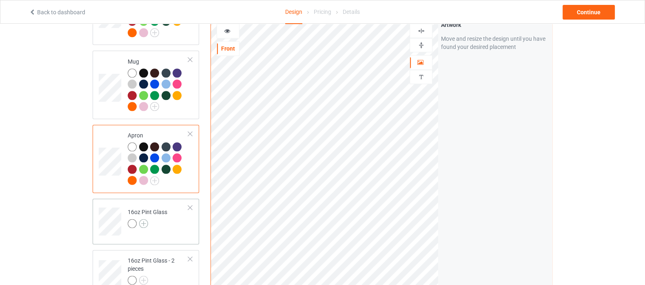
click at [144, 219] on img at bounding box center [143, 223] width 9 height 9
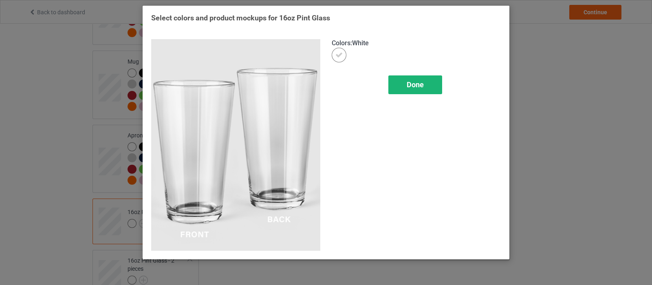
click at [412, 81] on span "Done" at bounding box center [415, 84] width 17 height 9
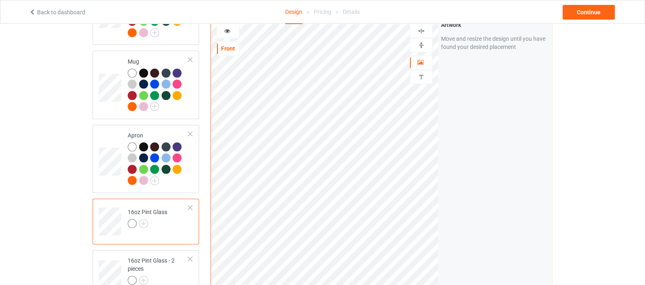
click at [428, 41] on div at bounding box center [421, 45] width 22 height 8
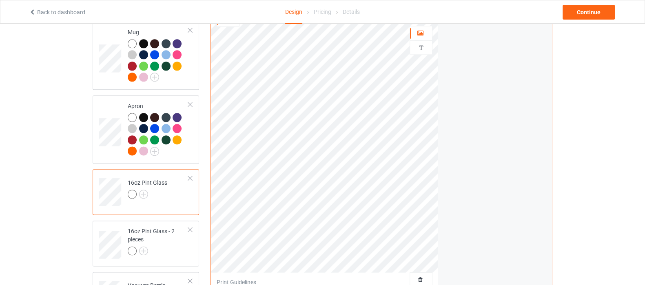
scroll to position [1325, 0]
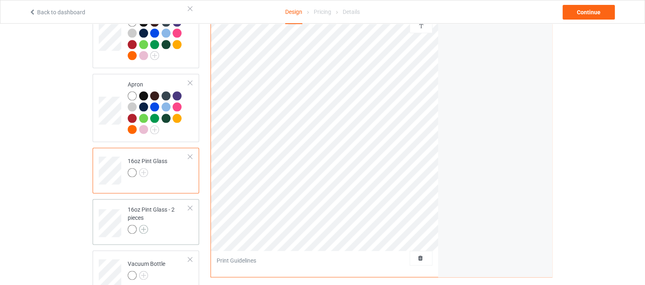
click at [146, 225] on img at bounding box center [143, 229] width 9 height 9
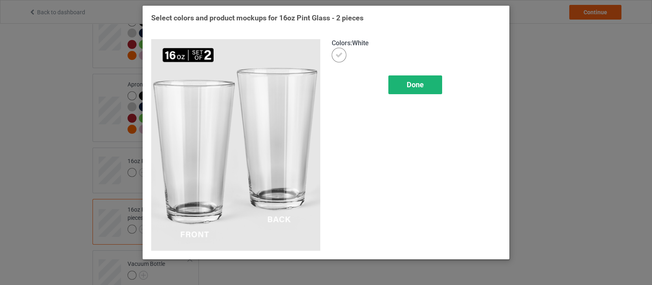
click at [423, 85] on span "Done" at bounding box center [415, 84] width 17 height 9
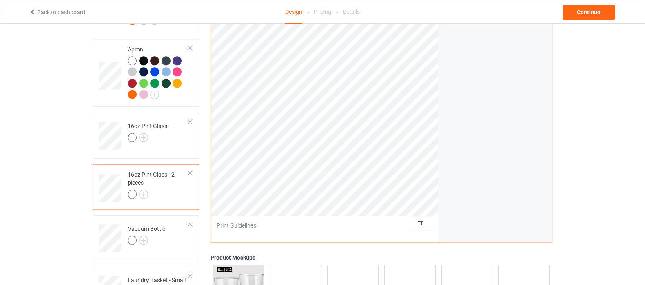
scroll to position [1376, 0]
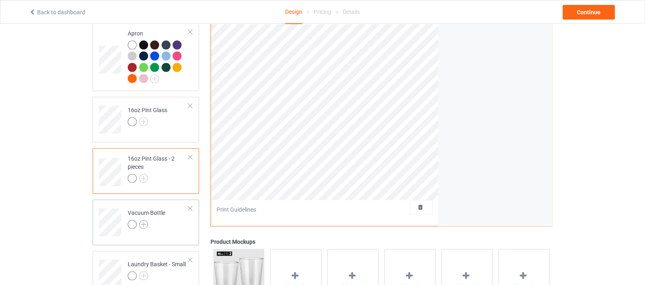
click at [145, 220] on img at bounding box center [143, 224] width 9 height 9
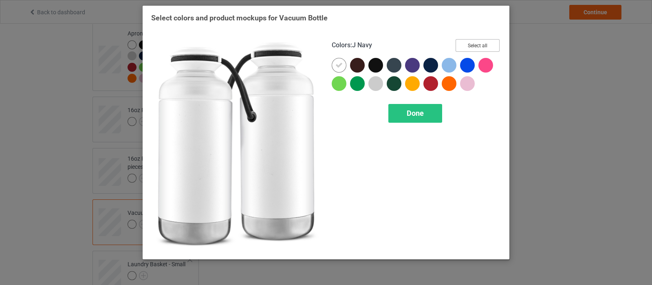
click at [471, 46] on button "Select all" at bounding box center [478, 45] width 44 height 13
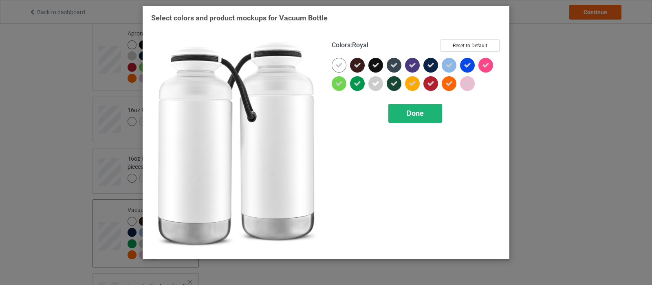
click at [414, 115] on span "Done" at bounding box center [415, 113] width 17 height 9
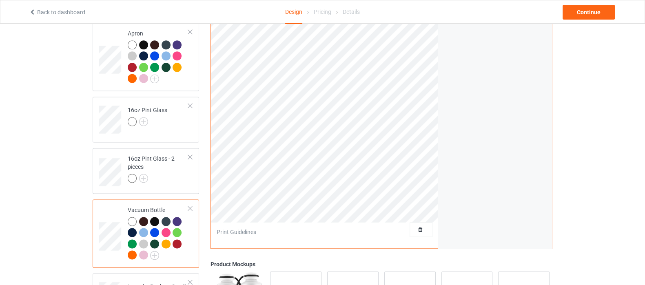
scroll to position [1223, 0]
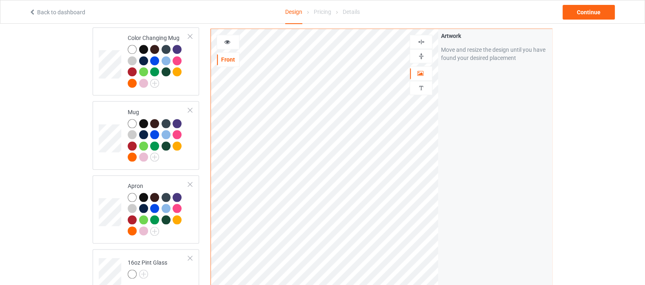
click at [420, 56] on img at bounding box center [421, 56] width 8 height 8
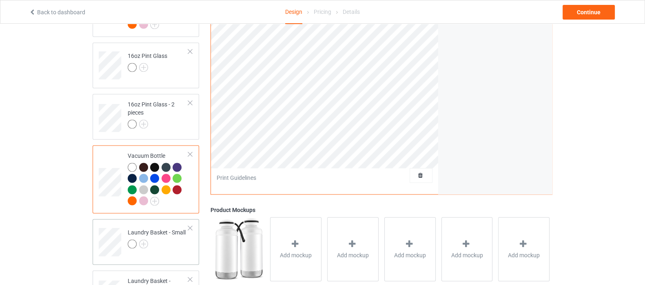
scroll to position [1504, 0]
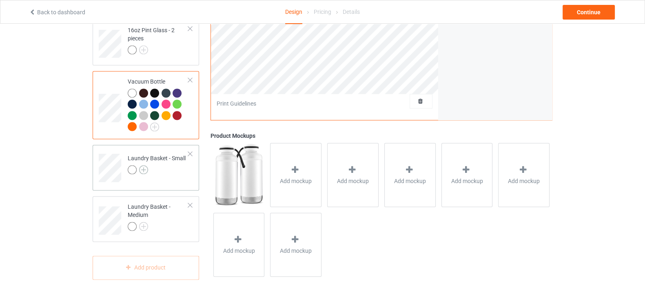
click at [144, 165] on img at bounding box center [143, 169] width 9 height 9
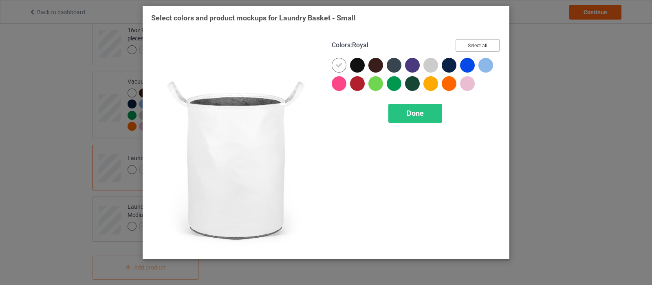
click at [477, 45] on button "Select all" at bounding box center [478, 45] width 44 height 13
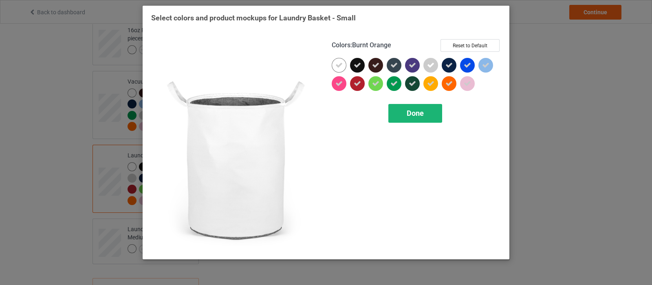
click at [422, 107] on div "Done" at bounding box center [416, 113] width 54 height 19
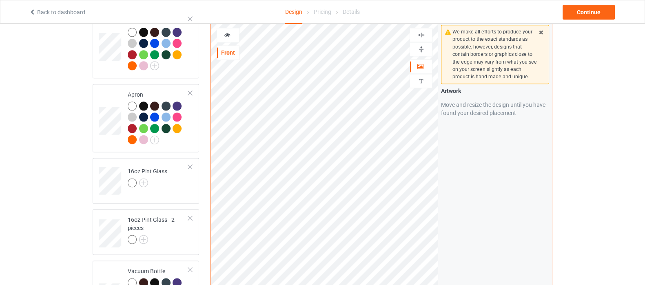
scroll to position [1300, 0]
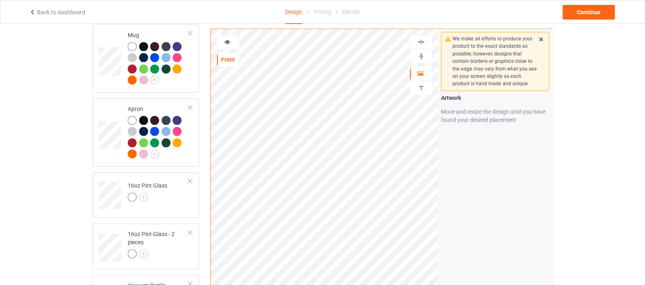
click at [424, 52] on img at bounding box center [421, 56] width 8 height 8
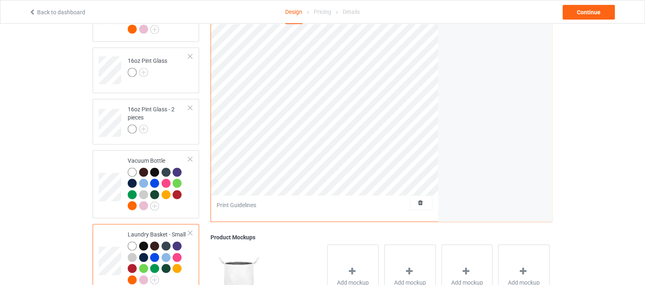
scroll to position [1526, 0]
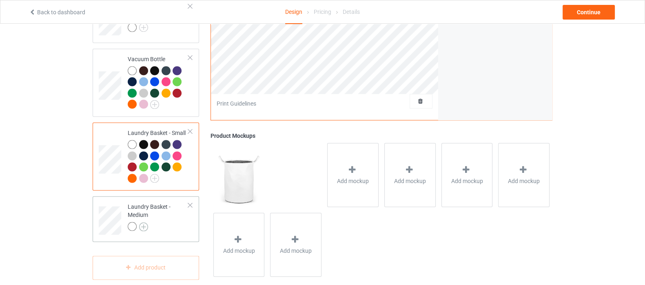
click at [141, 222] on img at bounding box center [143, 226] width 9 height 9
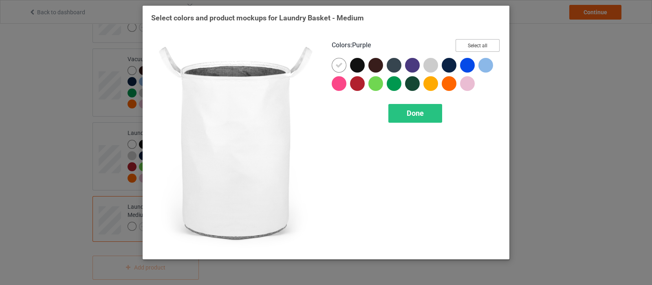
click at [468, 46] on button "Select all" at bounding box center [478, 45] width 44 height 13
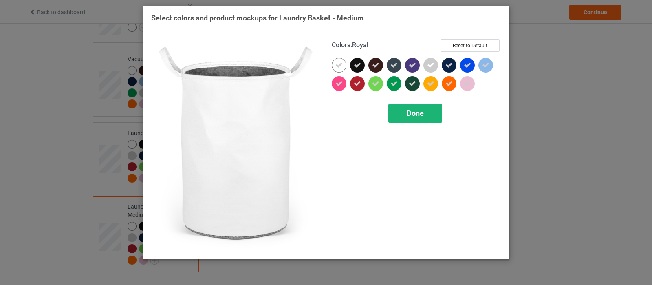
click at [414, 117] on span "Done" at bounding box center [415, 113] width 17 height 9
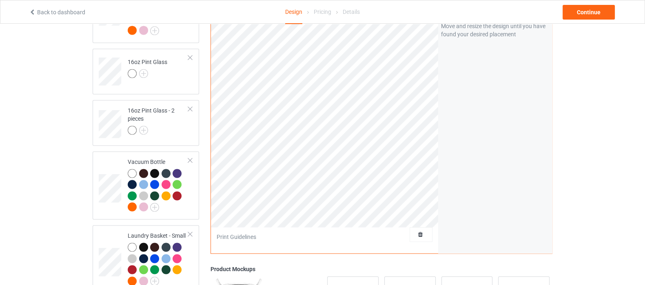
scroll to position [1323, 0]
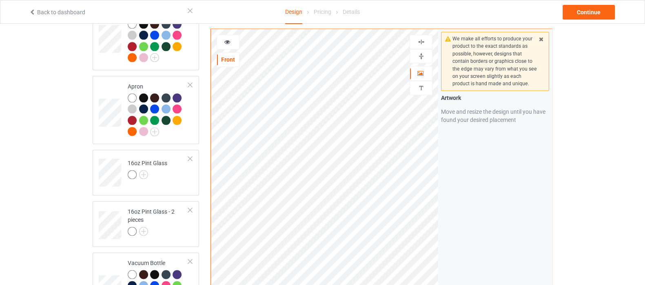
click at [424, 55] on img at bounding box center [421, 56] width 8 height 8
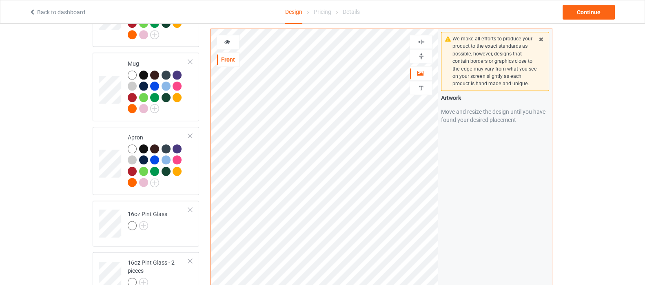
scroll to position [1252, 0]
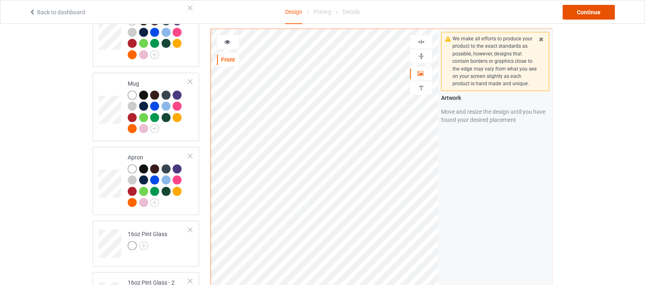
click at [585, 14] on div "Continue" at bounding box center [588, 12] width 52 height 15
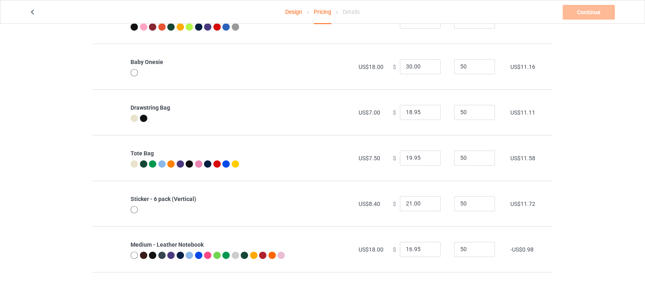
scroll to position [561, 0]
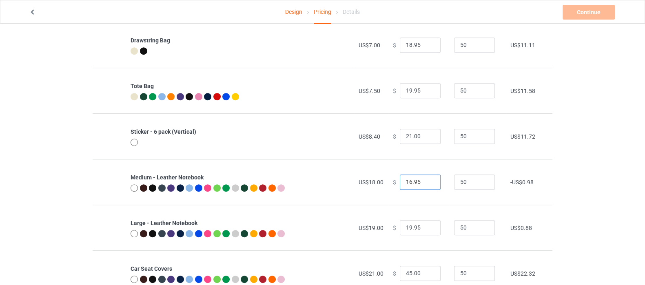
drag, startPoint x: 417, startPoint y: 179, endPoint x: 392, endPoint y: 182, distance: 25.8
click at [393, 182] on div "$ 16.95" at bounding box center [419, 181] width 52 height 15
type input "26.00"
drag, startPoint x: 417, startPoint y: 228, endPoint x: 382, endPoint y: 230, distance: 35.5
click at [382, 230] on tr "Large - Leather Notebook US$19.00 $ 19.95 50 US$0.88" at bounding box center [322, 228] width 459 height 46
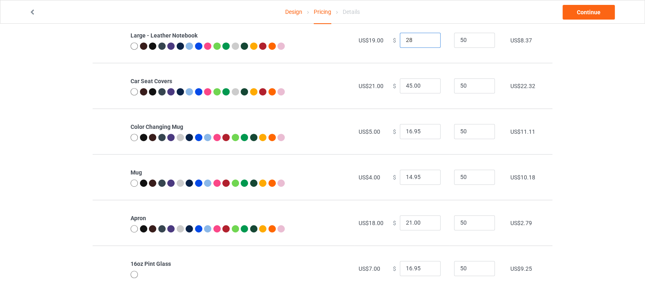
scroll to position [764, 0]
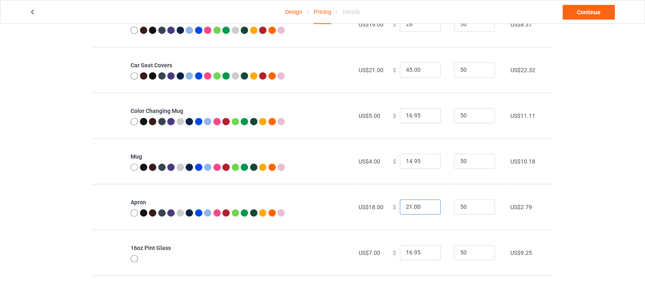
type input "28.00"
drag, startPoint x: 418, startPoint y: 204, endPoint x: 376, endPoint y: 208, distance: 41.7
click at [376, 208] on tr "Apron US$18.00 $ 21.00 50 US$2.79" at bounding box center [322, 207] width 459 height 46
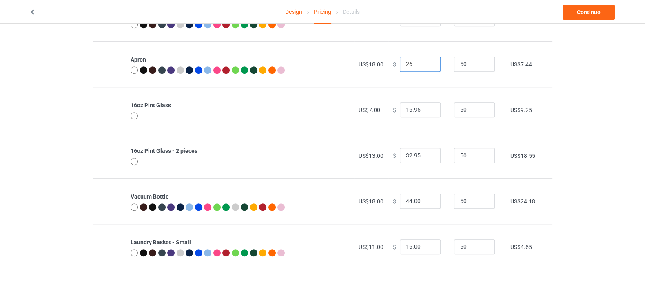
scroll to position [954, 0]
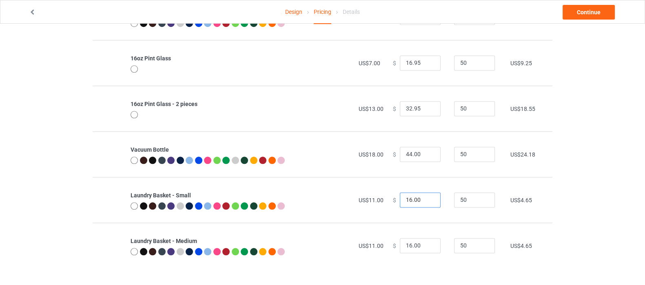
type input "26.00"
drag, startPoint x: 420, startPoint y: 201, endPoint x: 383, endPoint y: 203, distance: 36.7
click at [388, 203] on td "$ 16.00" at bounding box center [418, 200] width 61 height 46
type input "20.00"
drag, startPoint x: 418, startPoint y: 245, endPoint x: 379, endPoint y: 244, distance: 38.8
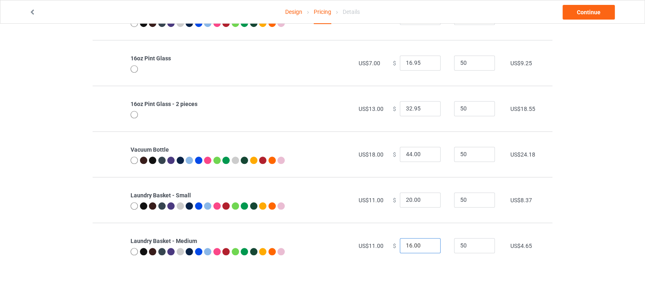
click at [380, 245] on tr "Laundry Basket - Medium US$11.00 $ 16.00 50 US$4.65" at bounding box center [322, 246] width 459 height 46
type input "20.00"
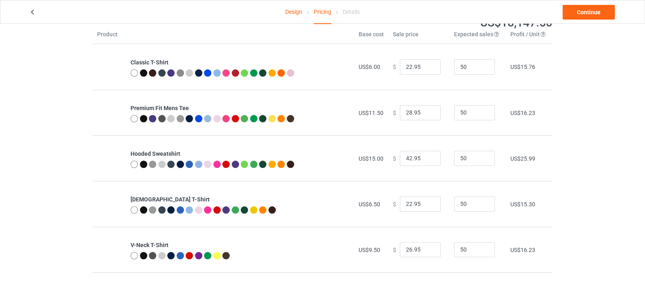
scroll to position [0, 0]
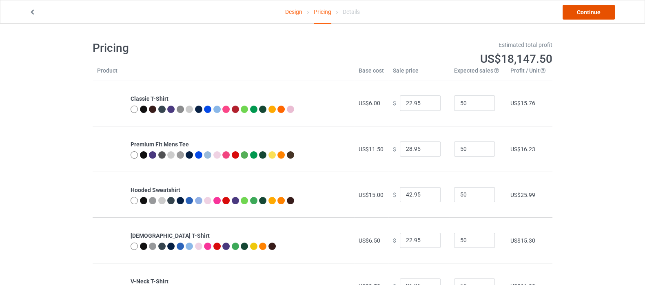
click at [594, 17] on link "Continue" at bounding box center [588, 12] width 52 height 15
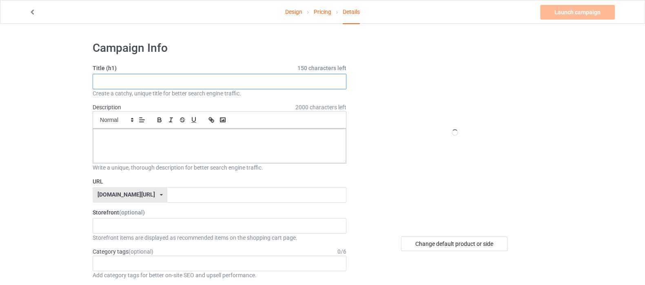
click at [232, 81] on input "text" at bounding box center [220, 81] width 254 height 15
click at [179, 79] on input "Colorful" at bounding box center [220, 81] width 254 height 15
click at [238, 148] on div at bounding box center [219, 146] width 253 height 34
click at [168, 74] on input "Colorful" at bounding box center [220, 81] width 254 height 15
type input "कलरफुल"
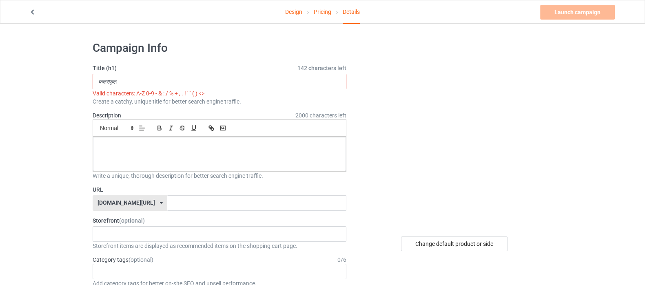
drag, startPoint x: 135, startPoint y: 76, endPoint x: 69, endPoint y: 80, distance: 66.2
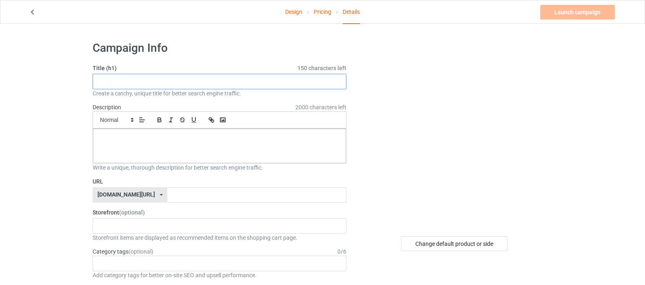
click at [144, 78] on input "text" at bounding box center [220, 81] width 254 height 15
click at [161, 80] on input "text" at bounding box center [220, 81] width 254 height 15
click at [135, 127] on li "Alien" at bounding box center [135, 123] width 16 height 8
drag, startPoint x: 545, startPoint y: 71, endPoint x: 495, endPoint y: 58, distance: 50.9
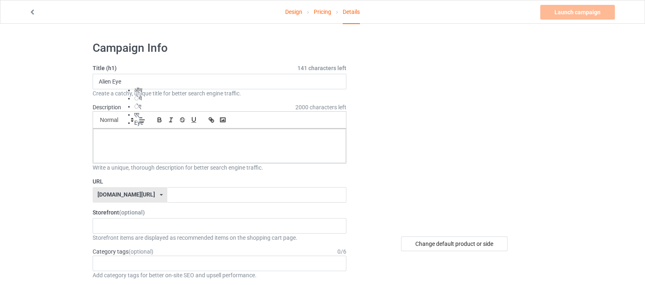
click at [545, 71] on div at bounding box center [455, 132] width 194 height 183
click at [161, 77] on input "Alien Eye" at bounding box center [220, 81] width 254 height 15
click at [244, 143] on div at bounding box center [219, 146] width 253 height 34
click at [480, 132] on img at bounding box center [454, 132] width 147 height 0
click at [214, 81] on input "Alien Eye" at bounding box center [220, 81] width 254 height 15
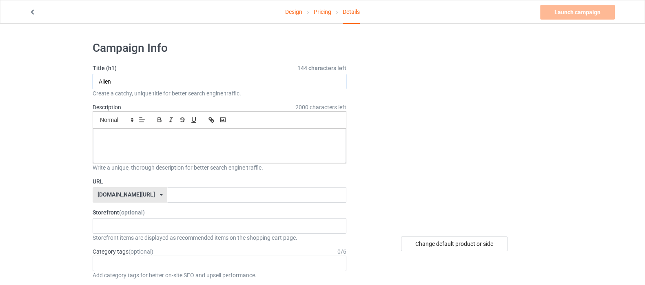
click at [217, 80] on input "Alien" at bounding box center [220, 81] width 254 height 15
click at [128, 80] on input "Alien eYE" at bounding box center [220, 81] width 254 height 15
type input "Alien Eye"
click at [137, 127] on li "Eye" at bounding box center [141, 123] width 9 height 8
click at [141, 146] on div at bounding box center [219, 146] width 253 height 34
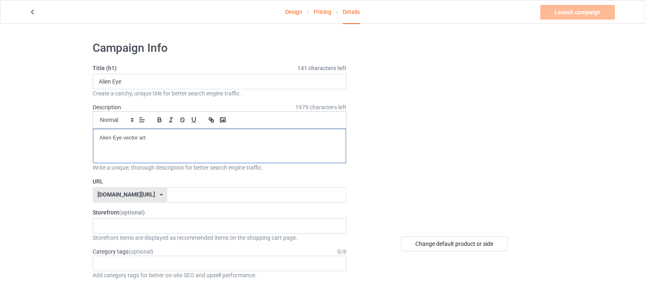
click at [112, 137] on p "Alien Eye vector art" at bounding box center [219, 138] width 240 height 8
click at [121, 134] on p "Alien Eye vector art" at bounding box center [219, 138] width 240 height 8
click at [218, 139] on p "Alien Eye colorful vector art" at bounding box center [219, 138] width 240 height 8
click at [167, 197] on input "text" at bounding box center [256, 194] width 179 height 15
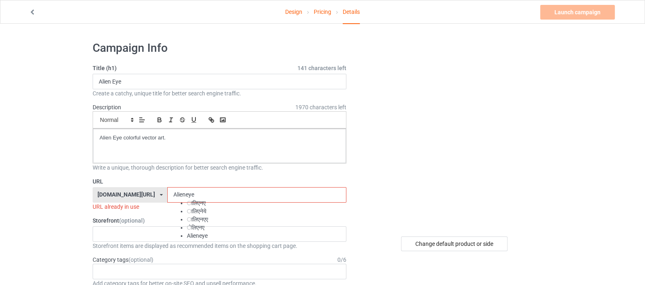
click at [191, 240] on li "Alieneye" at bounding box center [197, 236] width 21 height 8
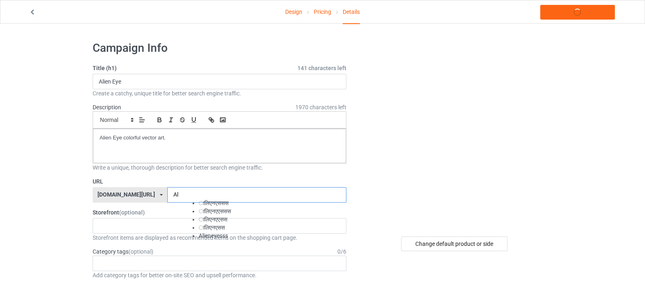
type input "A"
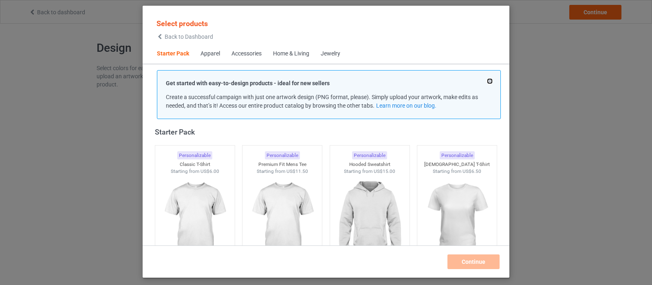
click at [488, 79] on button at bounding box center [490, 81] width 4 height 4
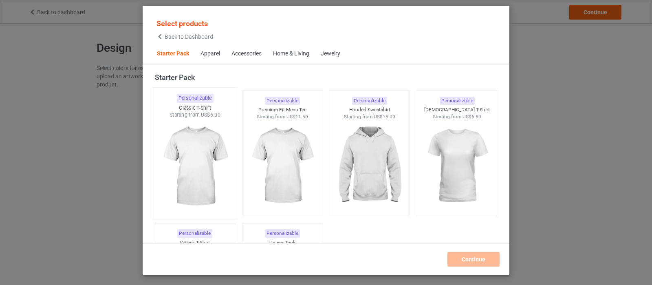
click at [205, 160] on img at bounding box center [195, 167] width 77 height 96
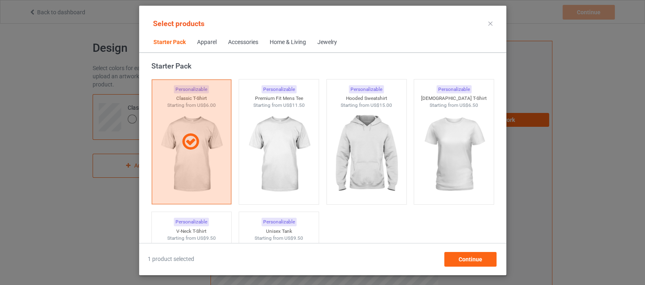
click at [490, 23] on icon at bounding box center [490, 24] width 4 height 4
